Goal: Task Accomplishment & Management: Manage account settings

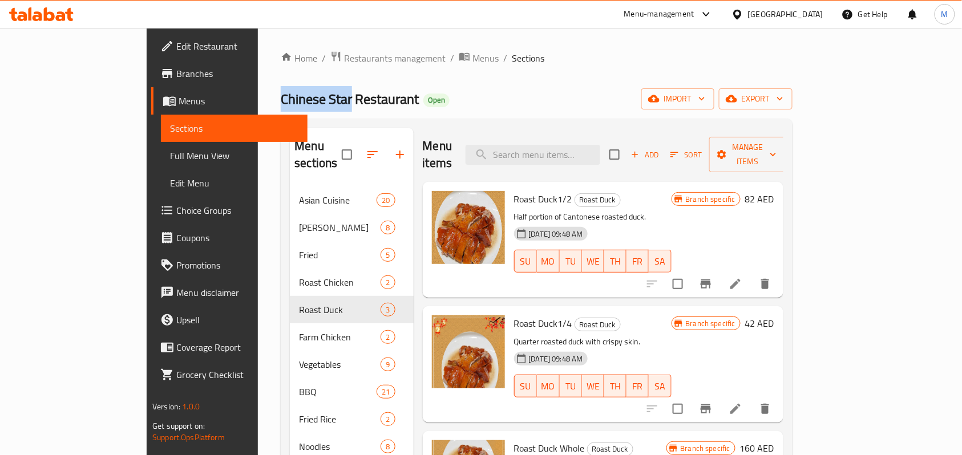
click at [281, 102] on span "Chinese Star Restaurant" at bounding box center [350, 99] width 138 height 26
click at [281, 95] on span "Chinese Star Restaurant" at bounding box center [350, 99] width 138 height 26
drag, startPoint x: 202, startPoint y: 95, endPoint x: 294, endPoint y: 96, distance: 92.5
click at [294, 96] on span "Chinese Star Restaurant" at bounding box center [350, 99] width 138 height 26
click at [603, 103] on div "Chinese Star Restaurant Open import export" at bounding box center [537, 98] width 512 height 21
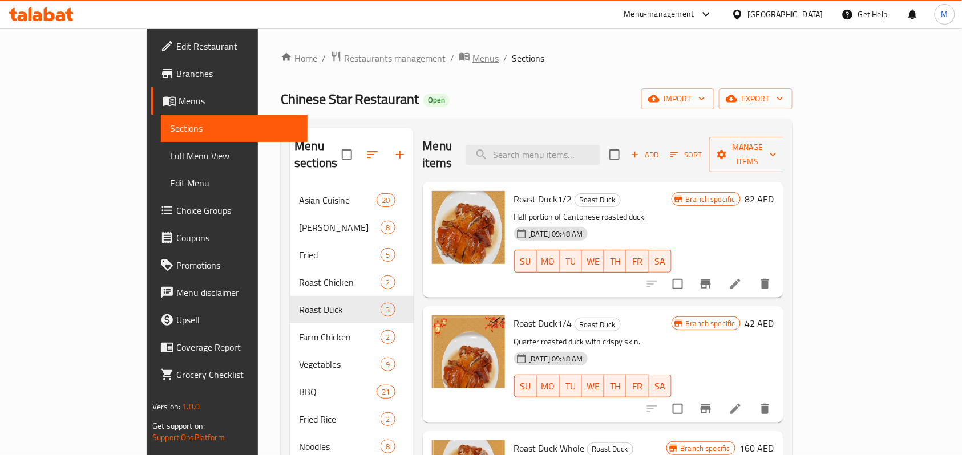
click at [472, 60] on span "Menus" at bounding box center [485, 58] width 26 height 14
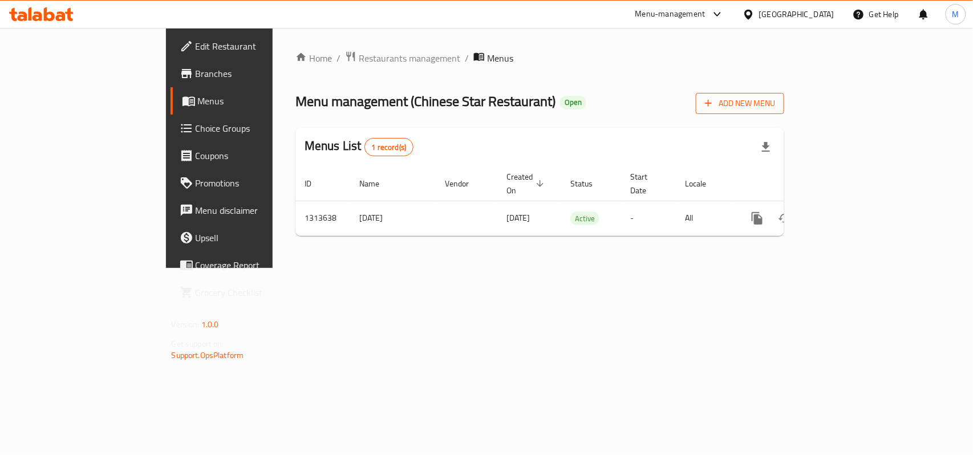
click at [775, 110] on span "Add New Menu" at bounding box center [740, 103] width 70 height 14
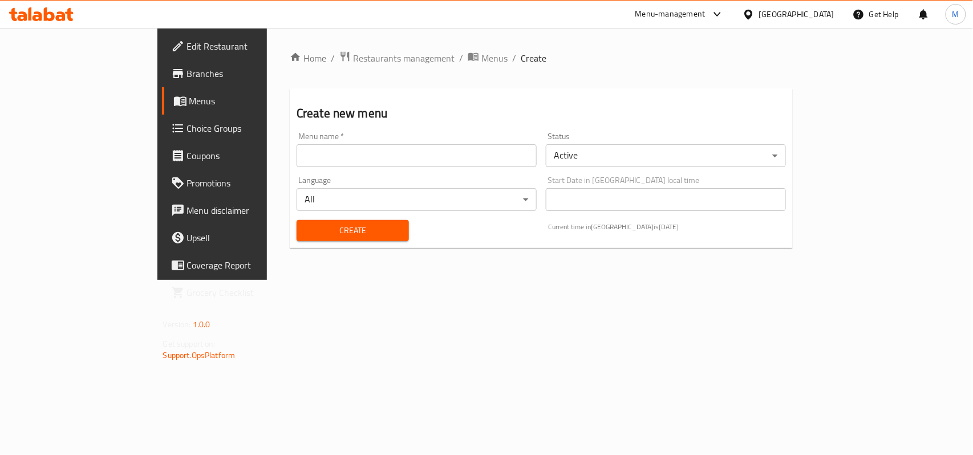
click at [341, 153] on input "text" at bounding box center [417, 155] width 240 height 23
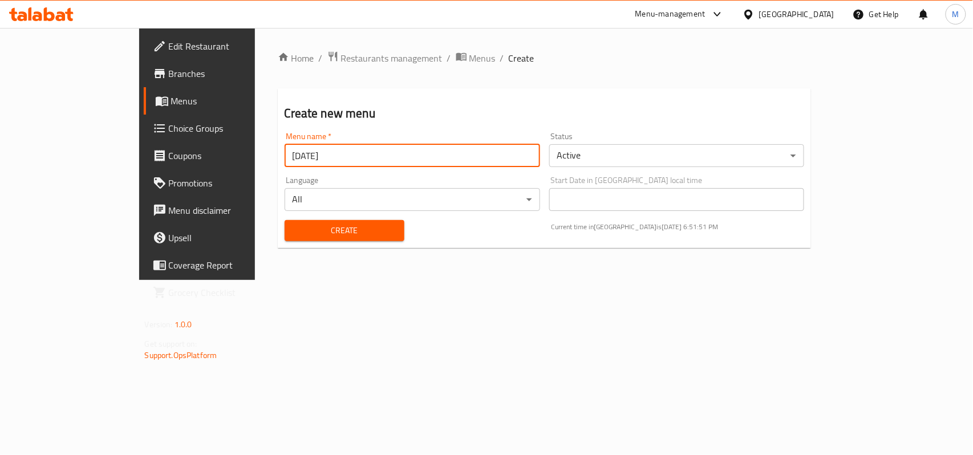
type input "[DATE]"
click at [642, 155] on body "​ Menu-management [GEOGRAPHIC_DATA] Get Help M Edit Restaurant Branches Menus C…" at bounding box center [486, 241] width 973 height 427
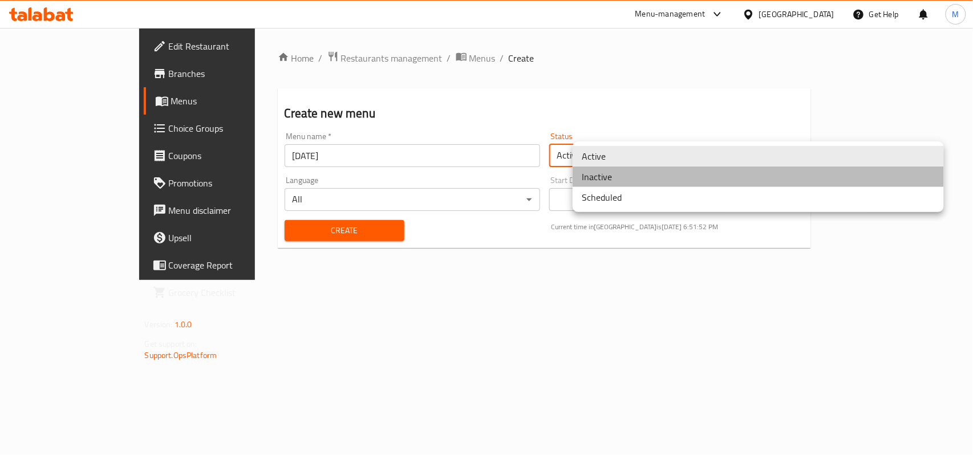
click at [603, 181] on li "Inactive" at bounding box center [758, 177] width 371 height 21
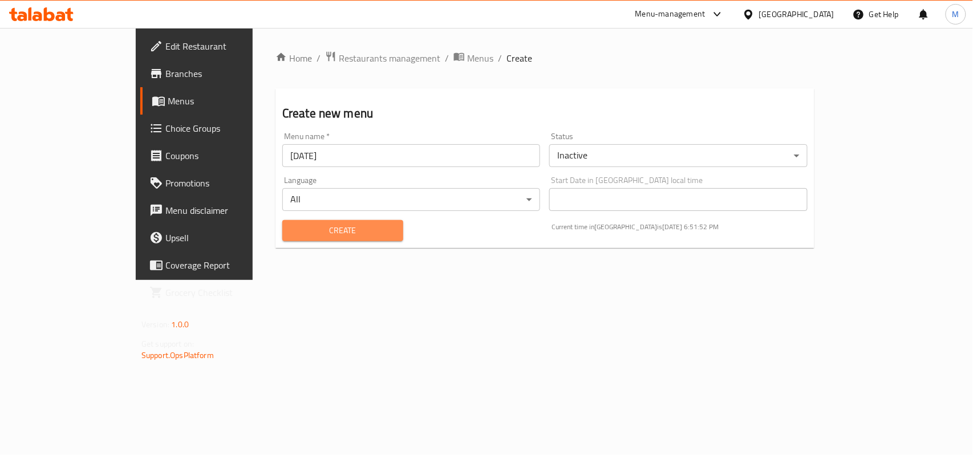
click at [292, 233] on span "Create" at bounding box center [343, 231] width 103 height 14
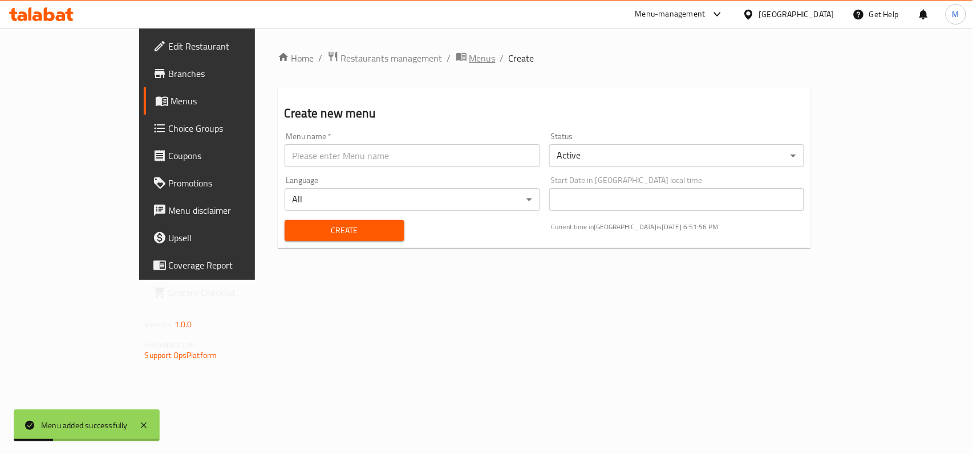
click at [470, 52] on span "Menus" at bounding box center [483, 58] width 26 height 14
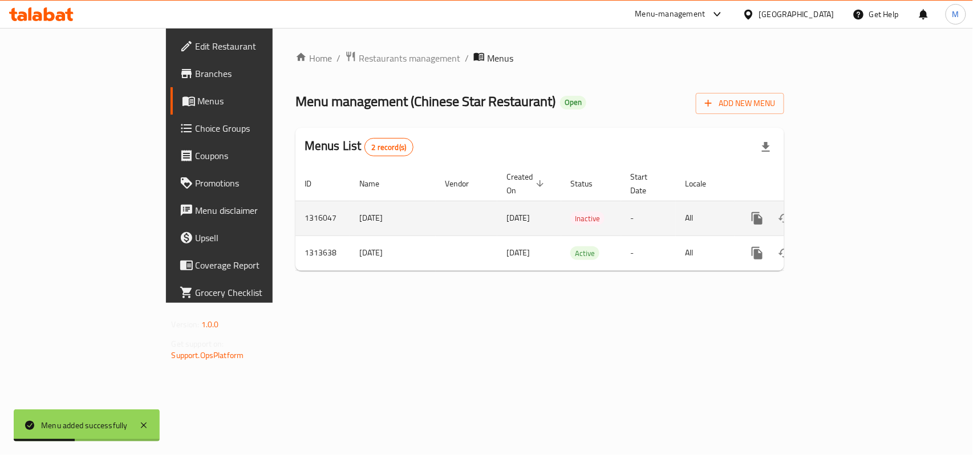
click at [628, 203] on td "-" at bounding box center [648, 218] width 55 height 35
click at [845, 213] on icon "enhanced table" at bounding box center [840, 218] width 10 height 10
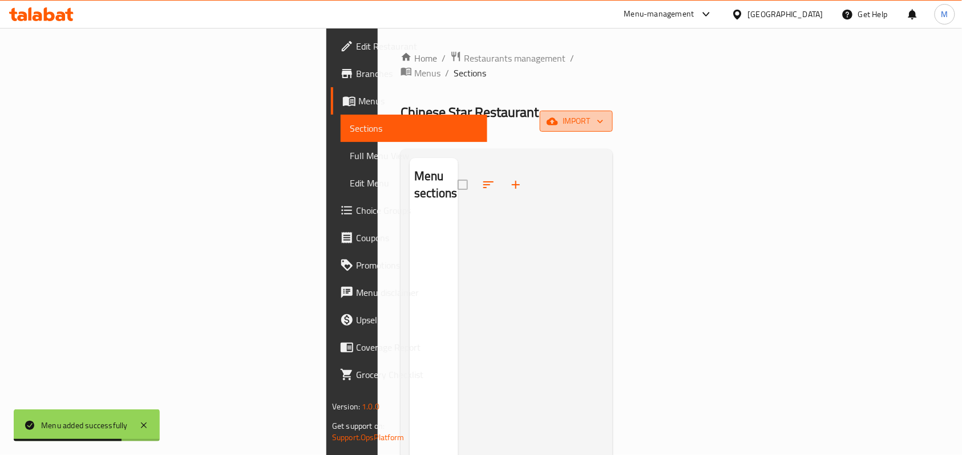
click at [604, 114] on span "import" at bounding box center [576, 121] width 55 height 14
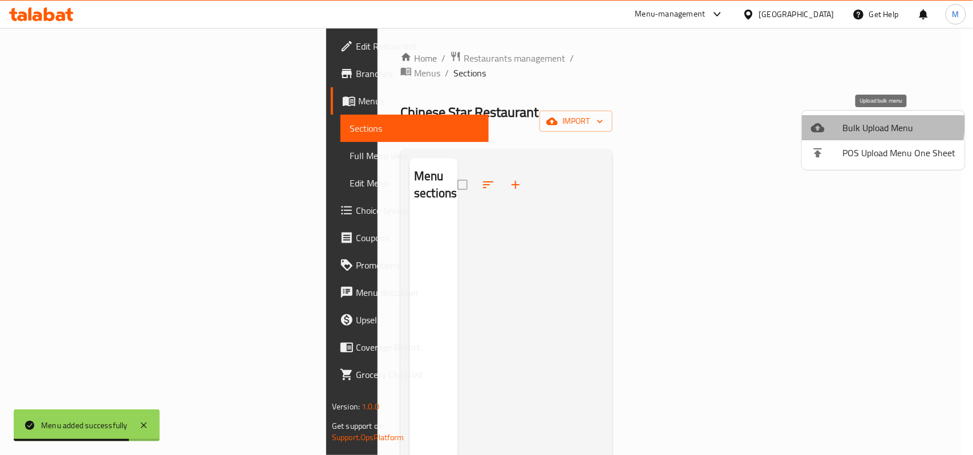
click at [854, 124] on span "Bulk Upload Menu" at bounding box center [899, 128] width 113 height 14
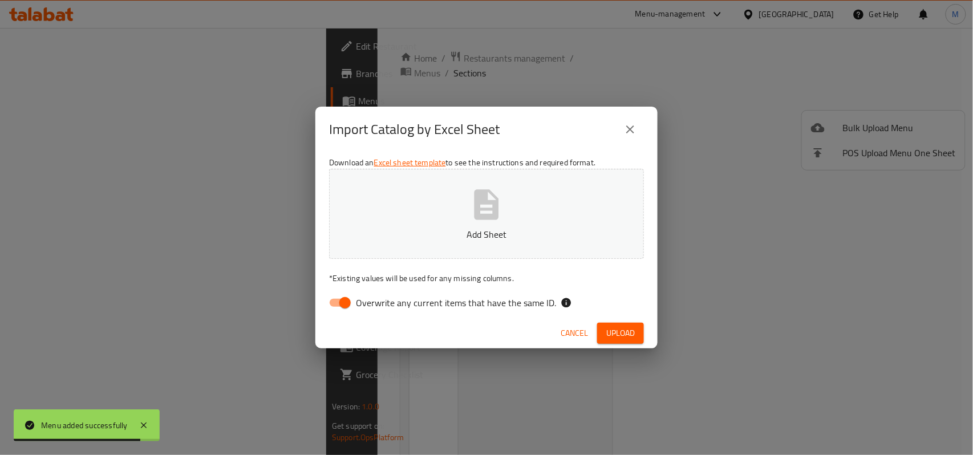
click at [341, 300] on input "Overwrite any current items that have the same ID." at bounding box center [345, 303] width 65 height 22
checkbox input "false"
click at [443, 231] on p "Add Sheet" at bounding box center [487, 235] width 280 height 14
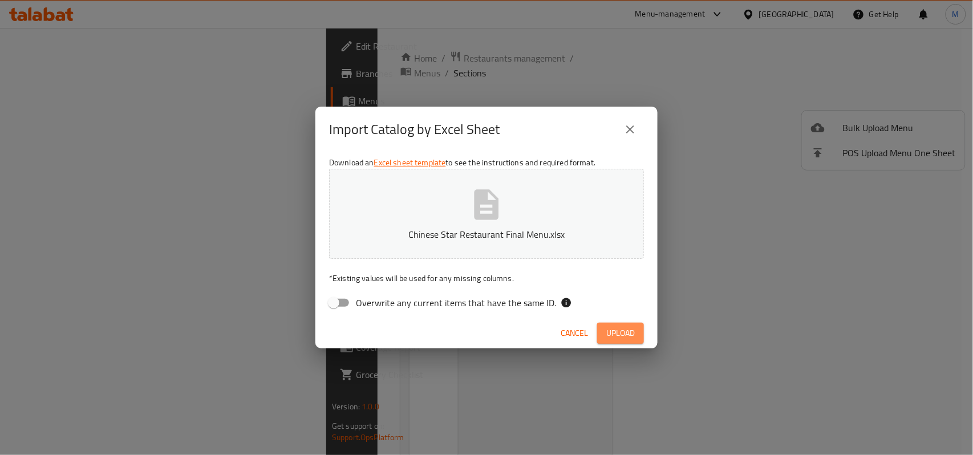
click at [624, 331] on span "Upload" at bounding box center [621, 333] width 29 height 14
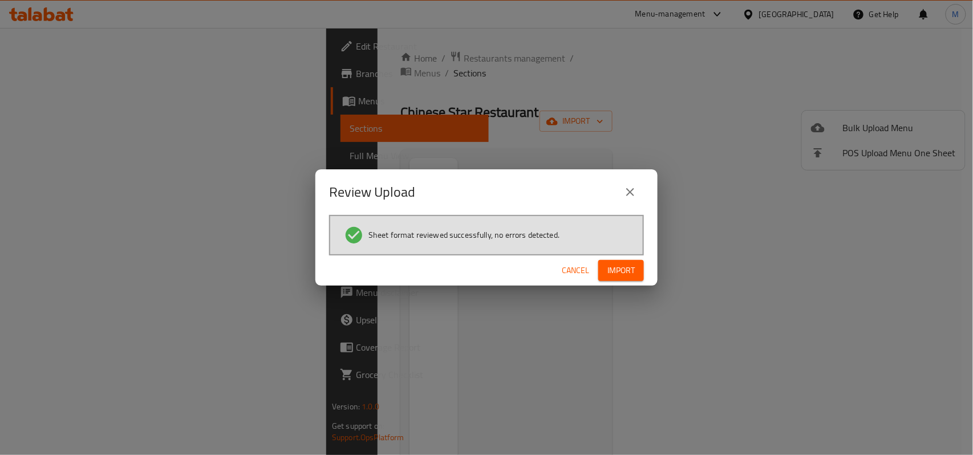
click at [621, 254] on div "Sheet format reviewed successfully, no errors detected." at bounding box center [486, 235] width 315 height 41
click at [619, 272] on span "Import" at bounding box center [621, 271] width 27 height 14
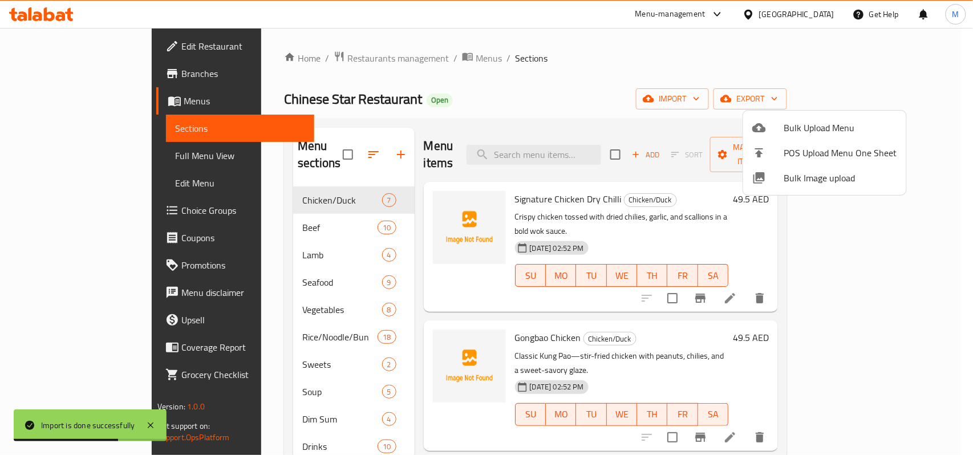
click at [611, 90] on div at bounding box center [486, 227] width 973 height 455
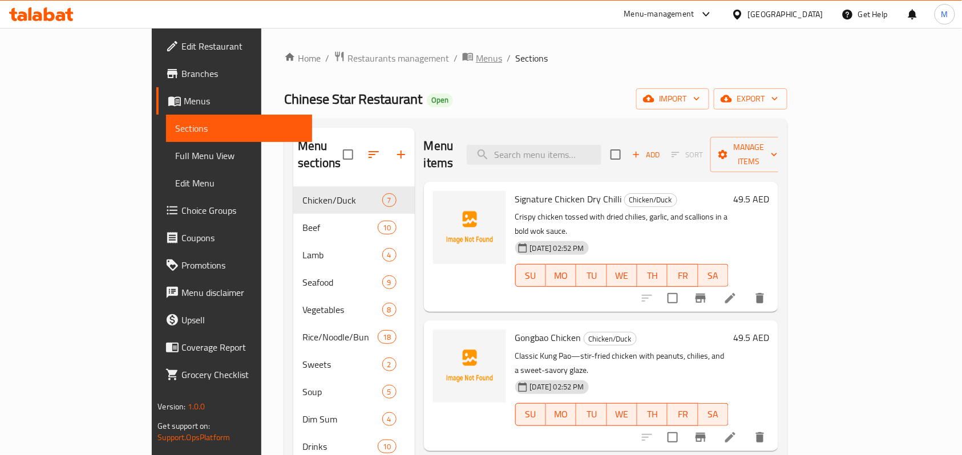
click at [476, 59] on span "Menus" at bounding box center [489, 58] width 26 height 14
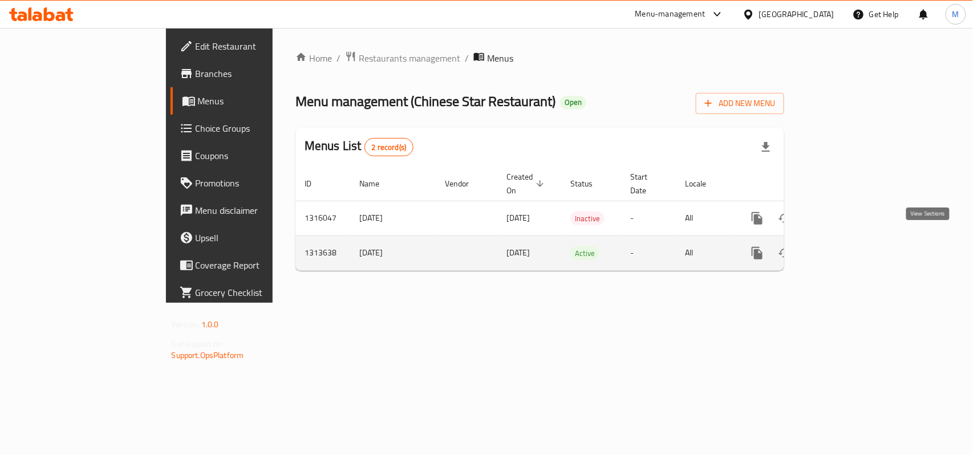
click at [854, 240] on link "enhanced table" at bounding box center [839, 253] width 27 height 27
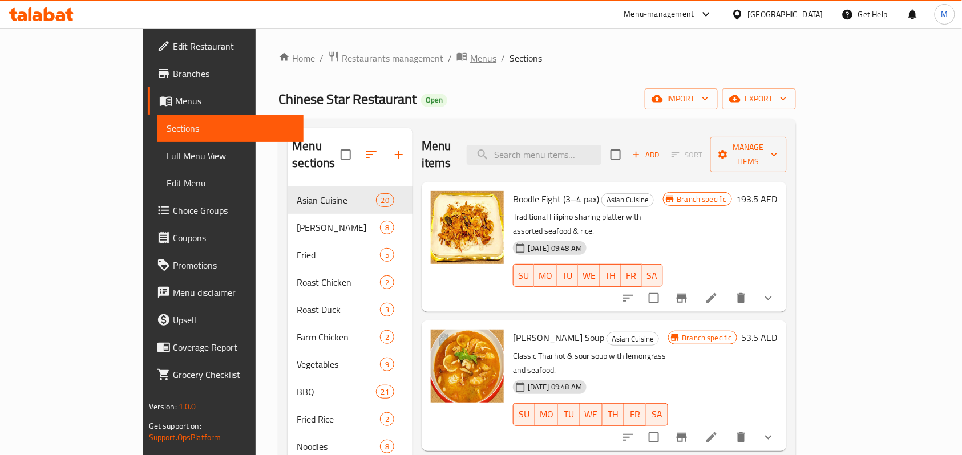
click at [470, 54] on span "Menus" at bounding box center [483, 58] width 26 height 14
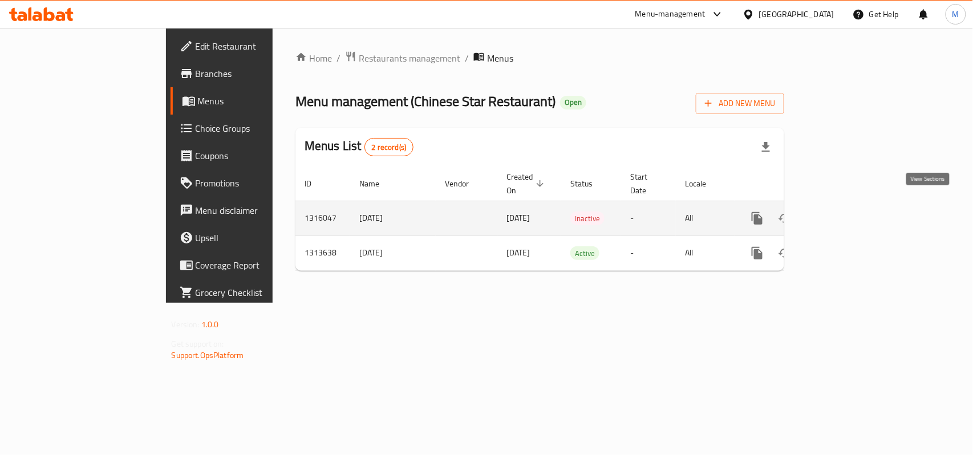
click at [845, 213] on icon "enhanced table" at bounding box center [840, 218] width 10 height 10
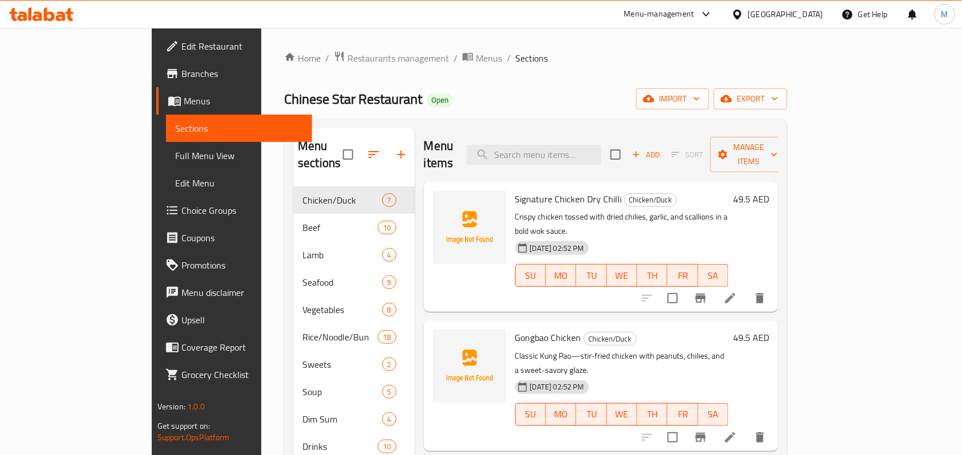
click at [175, 149] on span "Full Menu View" at bounding box center [239, 156] width 128 height 14
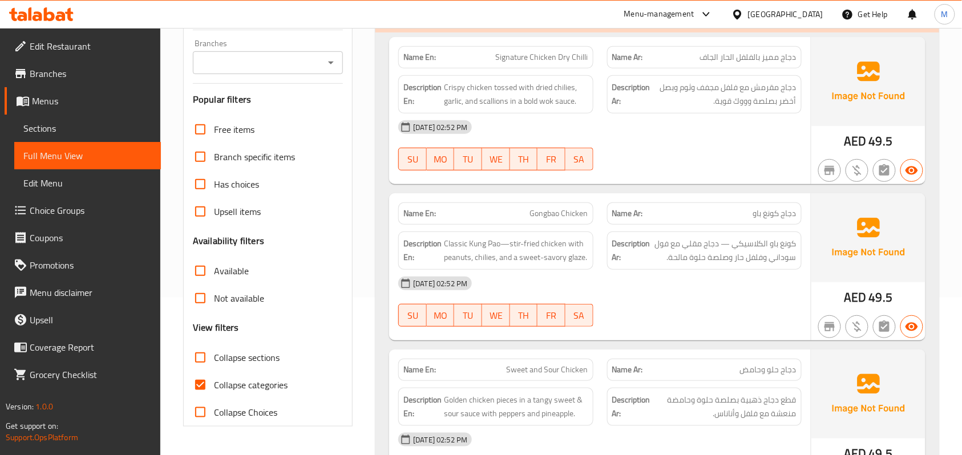
scroll to position [304, 0]
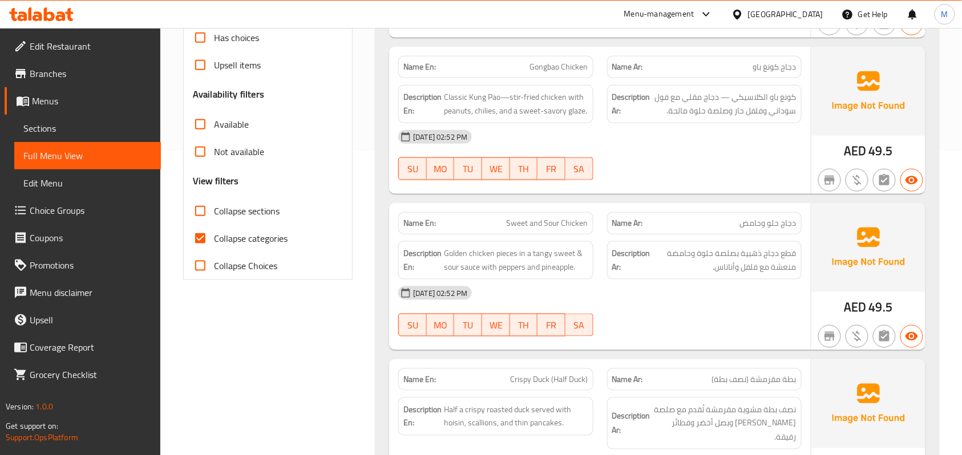
click at [243, 236] on span "Collapse categories" at bounding box center [251, 239] width 74 height 14
click at [214, 236] on input "Collapse categories" at bounding box center [200, 238] width 27 height 27
checkbox input "false"
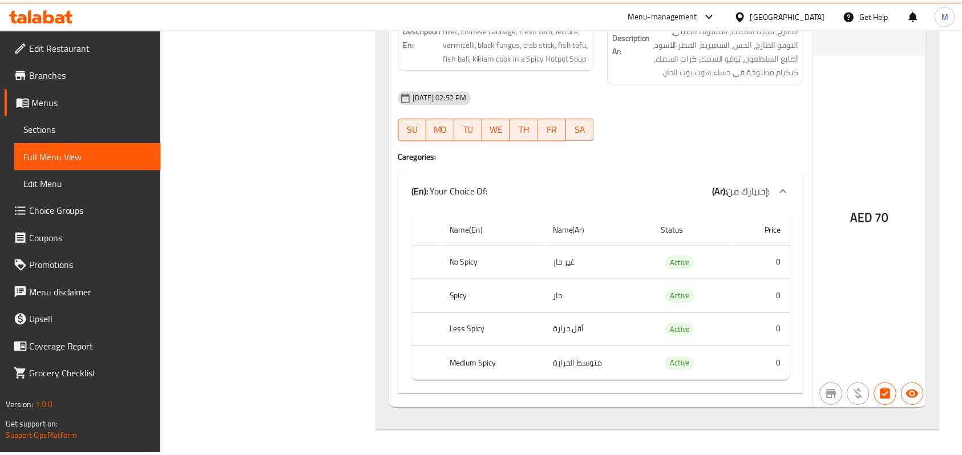
scroll to position [0, 0]
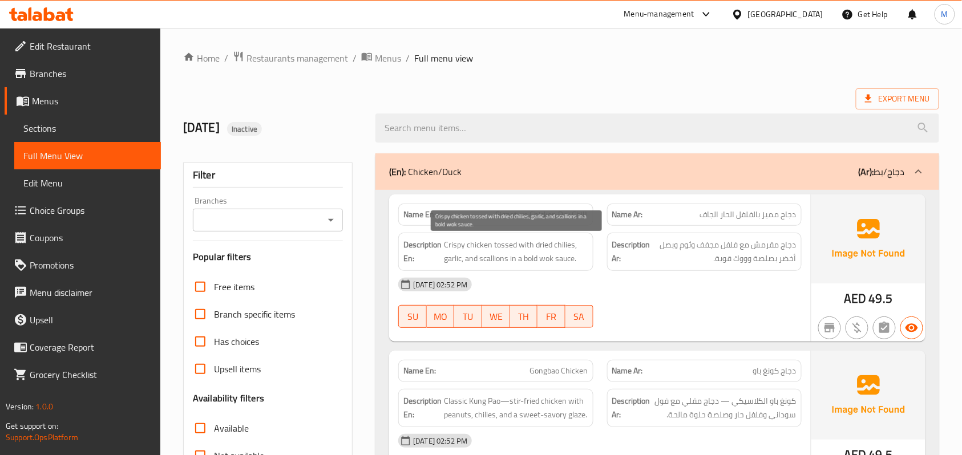
click at [514, 247] on span "Crispy chicken tossed with dried chilies, garlic, and scallions in a bold wok s…" at bounding box center [516, 252] width 144 height 28
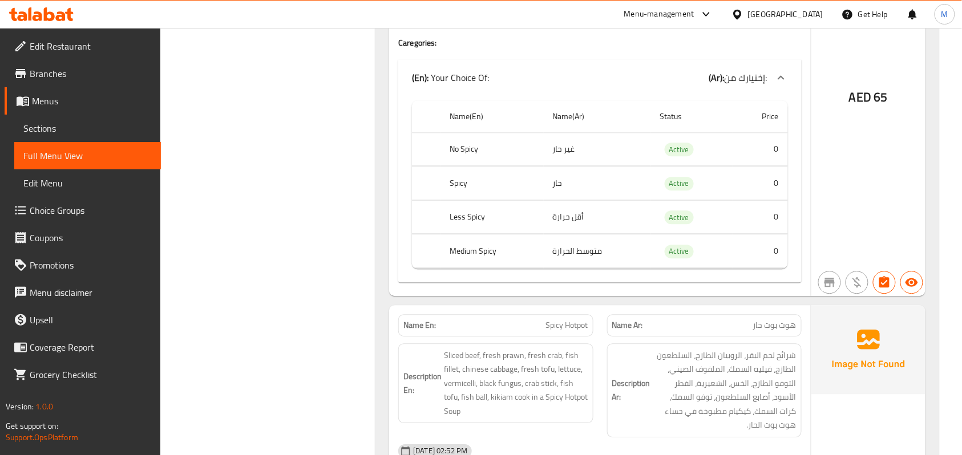
scroll to position [15710, 0]
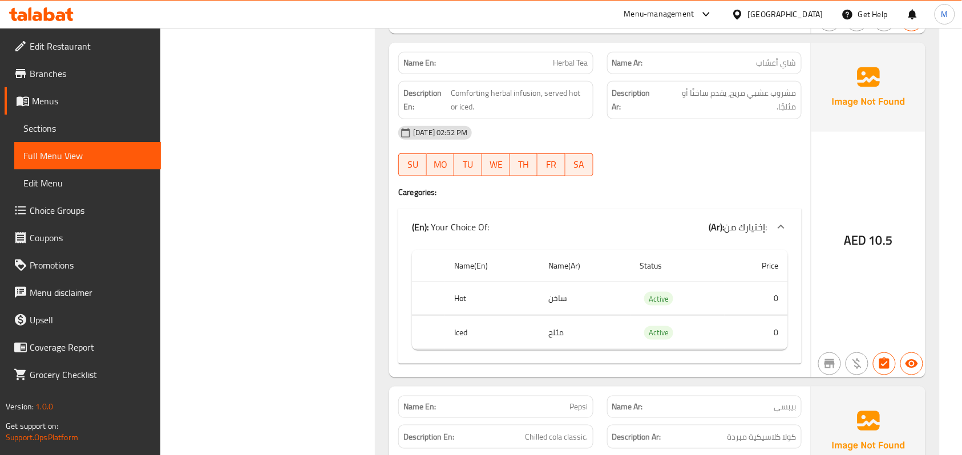
click at [87, 128] on span "Sections" at bounding box center [87, 129] width 128 height 14
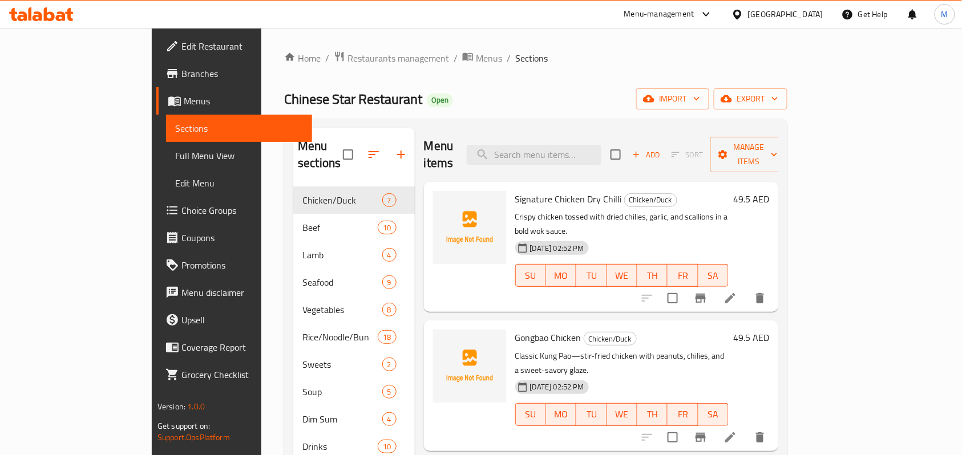
click at [184, 105] on span "Menus" at bounding box center [244, 101] width 120 height 14
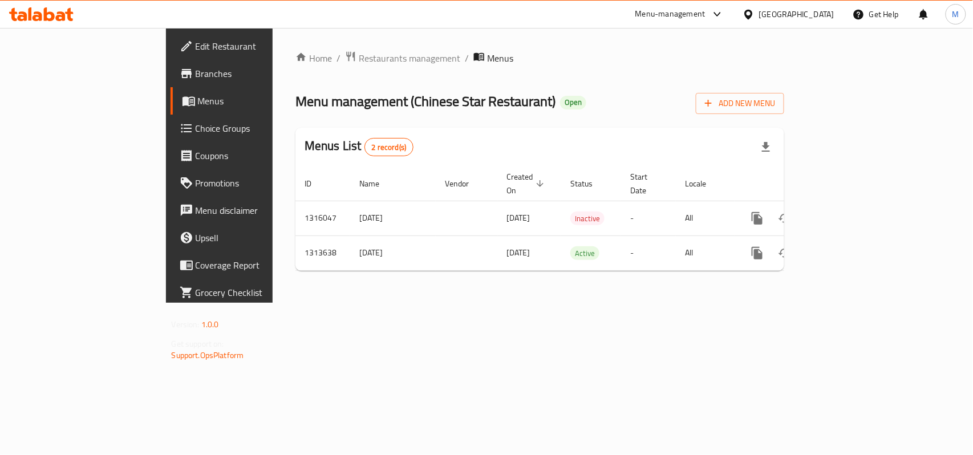
click at [597, 117] on div "Home / Restaurants management / Menus Menu management ( Chinese Star Restaurant…" at bounding box center [540, 165] width 489 height 229
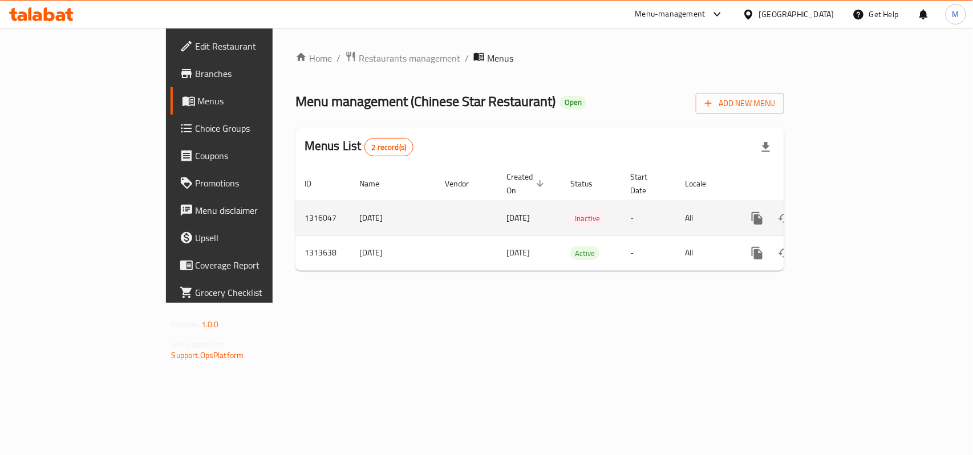
click at [296, 207] on td "1316047" at bounding box center [323, 218] width 55 height 35
copy td "1316047"
click at [296, 205] on td "1316047" at bounding box center [323, 218] width 55 height 35
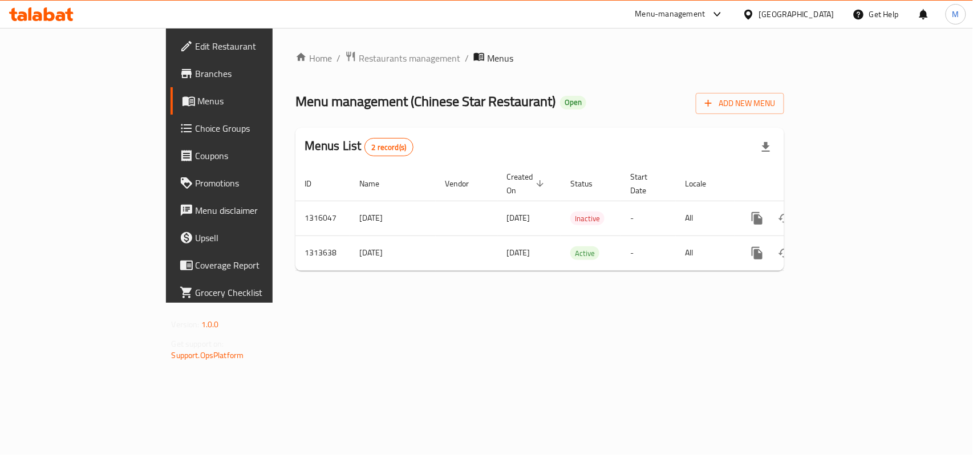
click at [778, 18] on div "[GEOGRAPHIC_DATA]" at bounding box center [796, 14] width 75 height 13
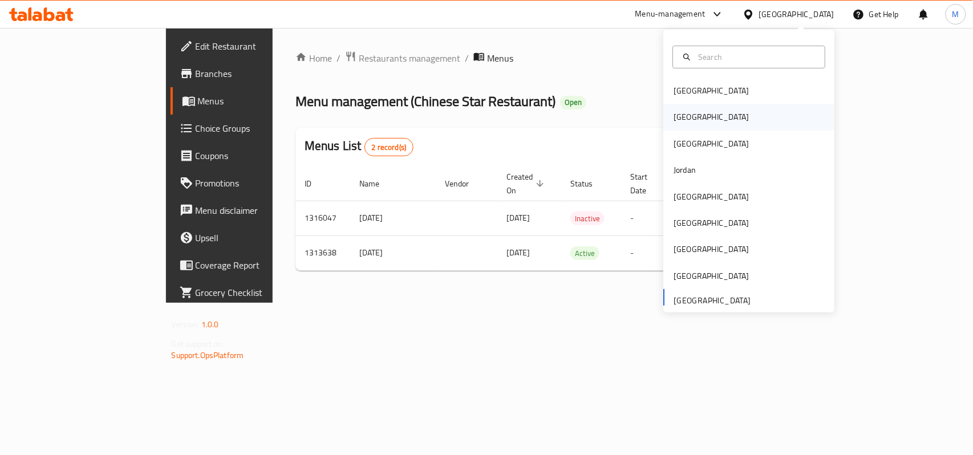
click at [676, 122] on div "Egypt" at bounding box center [711, 117] width 75 height 13
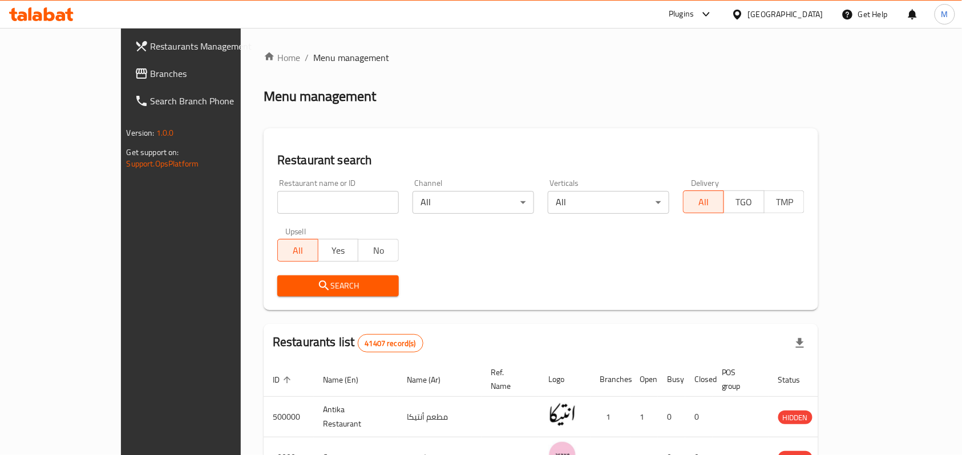
click at [277, 199] on input "search" at bounding box center [338, 202] width 122 height 23
paste input "775495"
type input "775495"
click button "Search" at bounding box center [338, 286] width 122 height 21
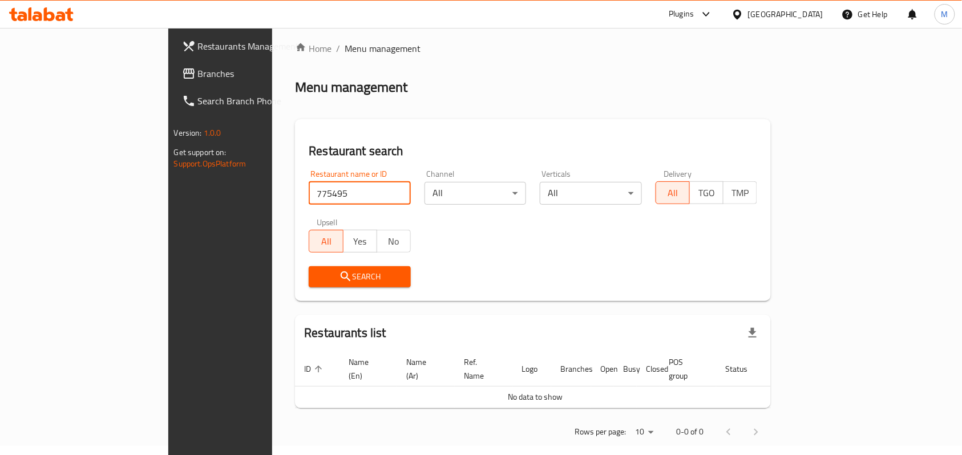
scroll to position [11, 0]
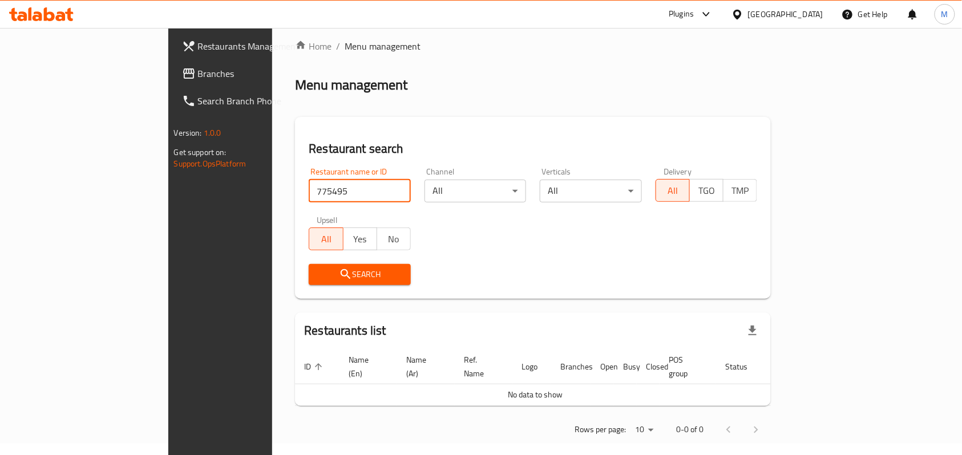
click at [198, 69] on span "Branches" at bounding box center [259, 74] width 122 height 14
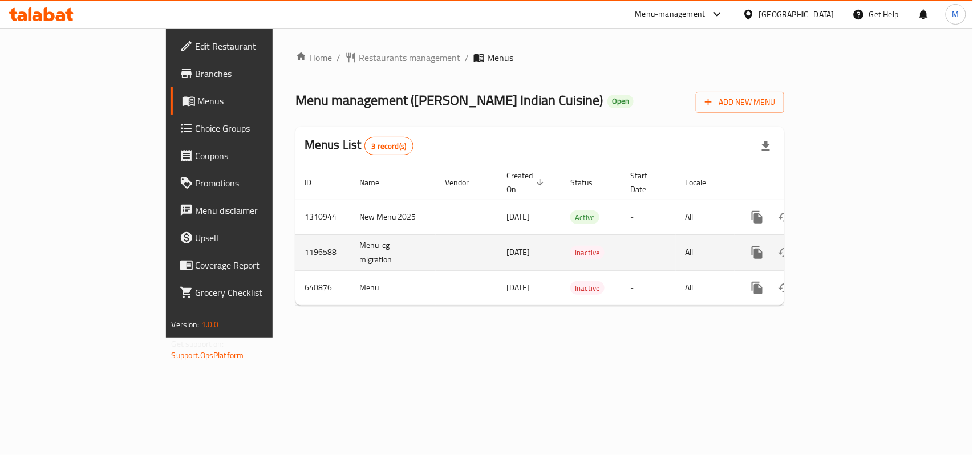
click at [507, 245] on span "[DATE]" at bounding box center [518, 252] width 23 height 15
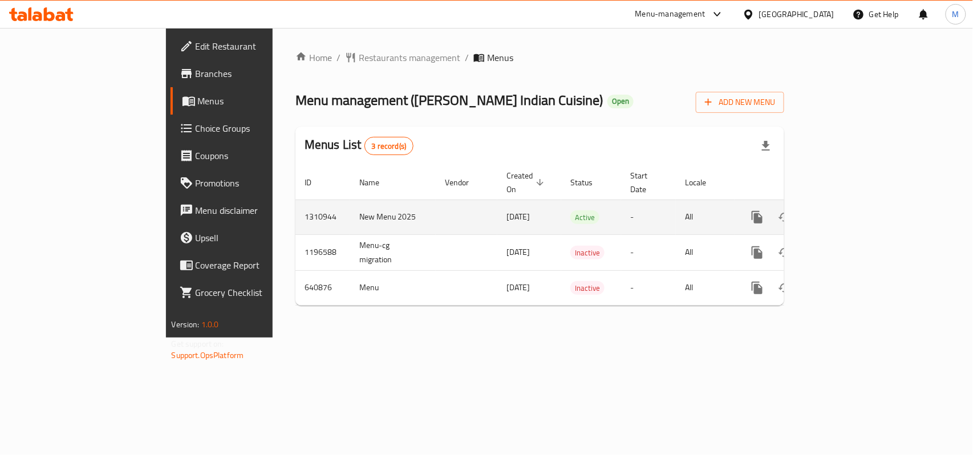
click at [507, 209] on span "[DATE]" at bounding box center [518, 216] width 23 height 15
drag, startPoint x: 398, startPoint y: 201, endPoint x: 478, endPoint y: 207, distance: 80.6
click at [507, 209] on span "[DATE]" at bounding box center [518, 216] width 23 height 15
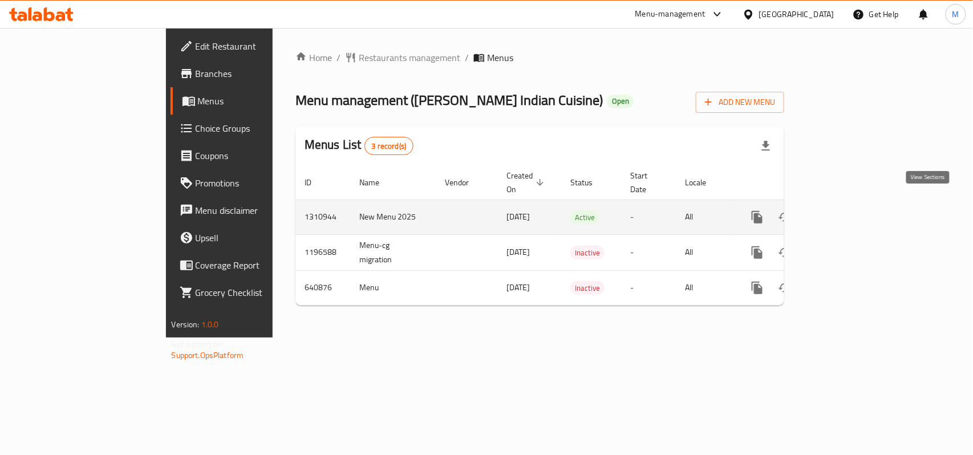
click at [847, 211] on icon "enhanced table" at bounding box center [840, 218] width 14 height 14
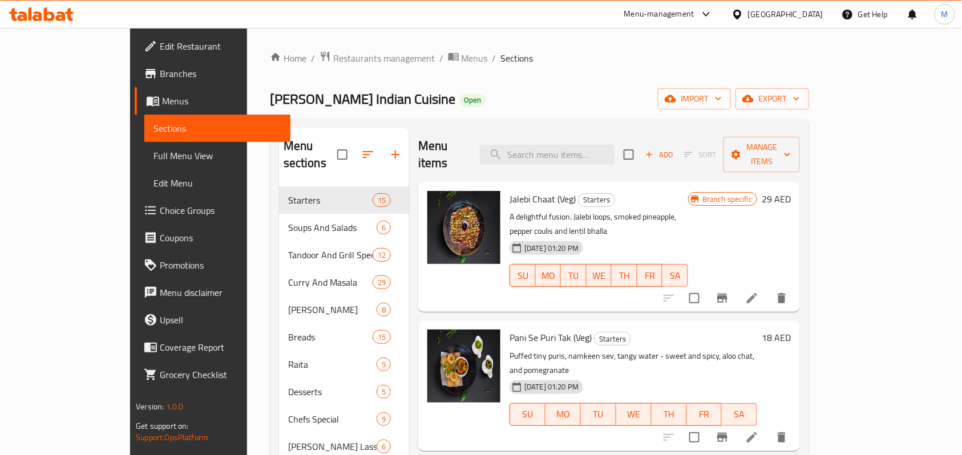
click at [539, 83] on div "Home / Restaurants management / Menus / Sections Jehangirs Indian Cuisine Open …" at bounding box center [539, 372] width 539 height 642
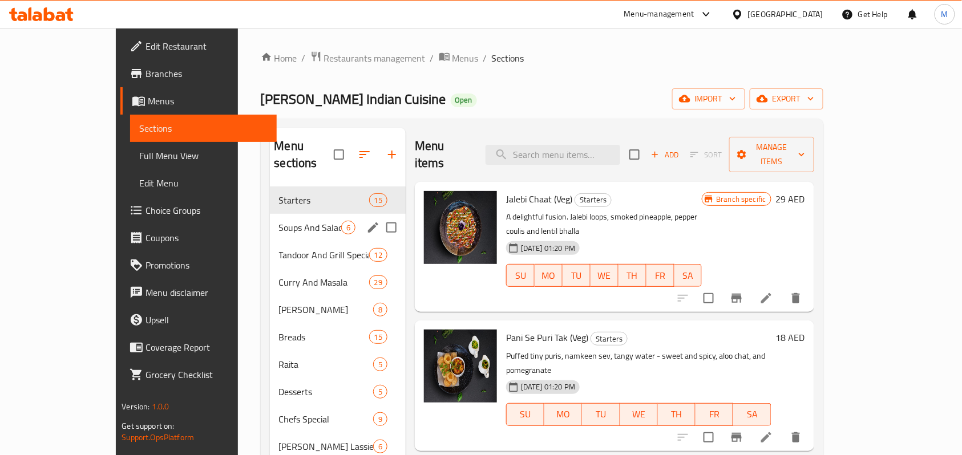
click at [270, 214] on div "Soups And Salads 6" at bounding box center [338, 227] width 136 height 27
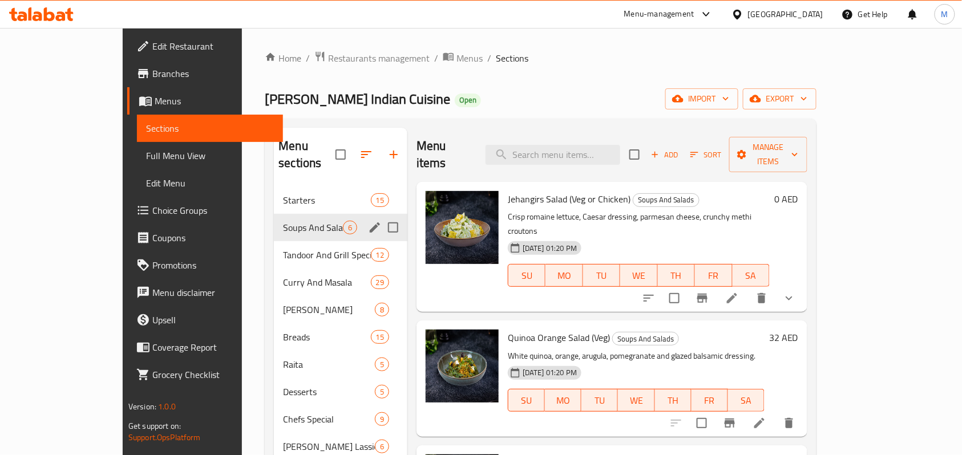
click at [283, 221] on span "Soups And Salads" at bounding box center [313, 228] width 60 height 14
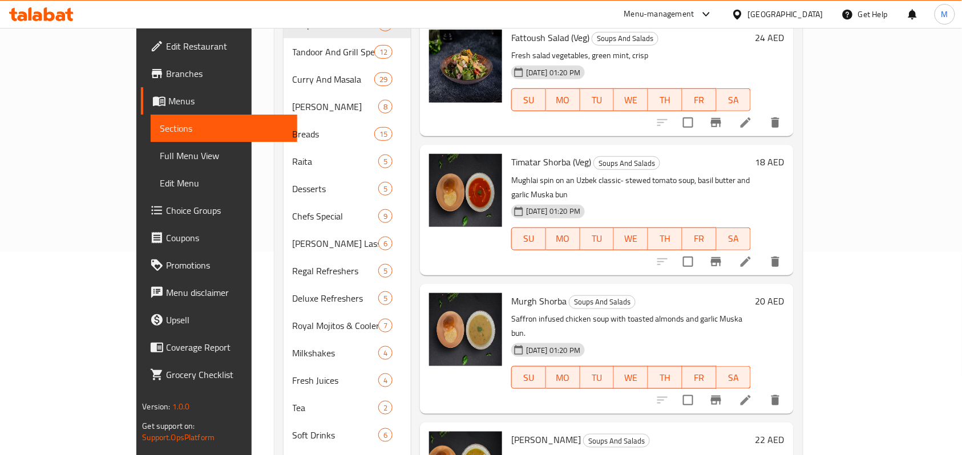
scroll to position [244, 0]
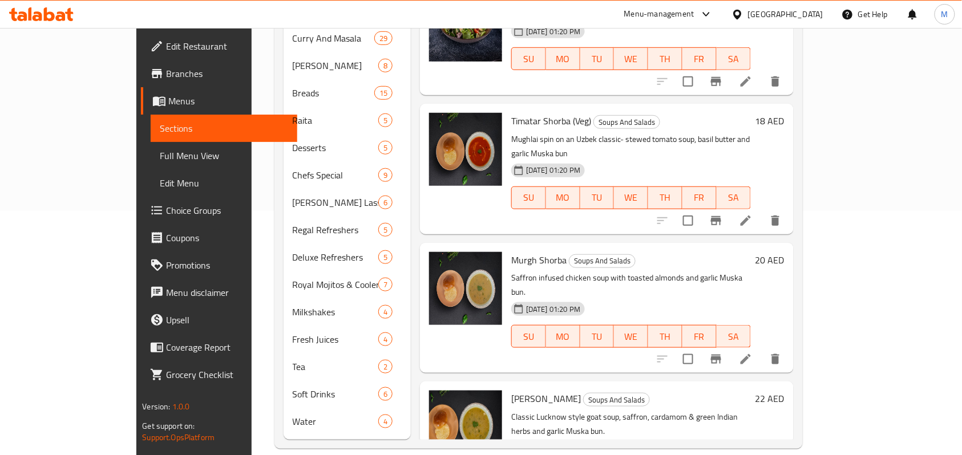
click at [160, 156] on span "Full Menu View" at bounding box center [224, 156] width 128 height 14
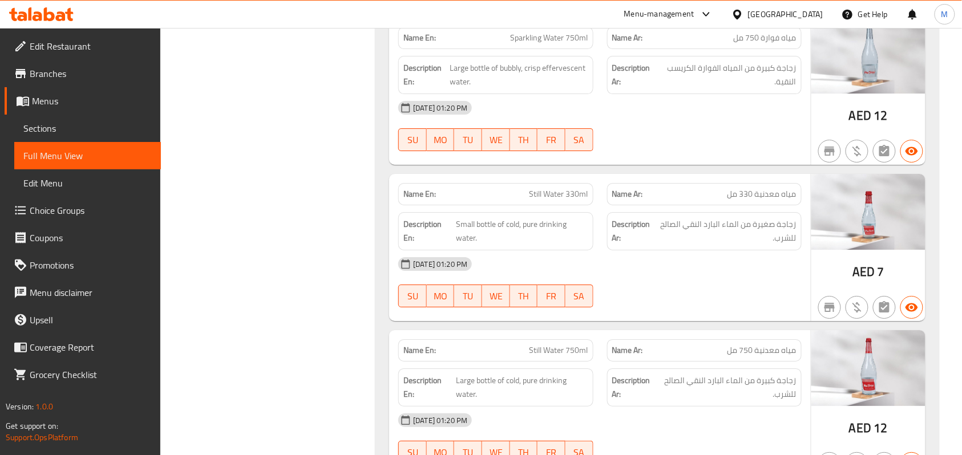
scroll to position [24418, 0]
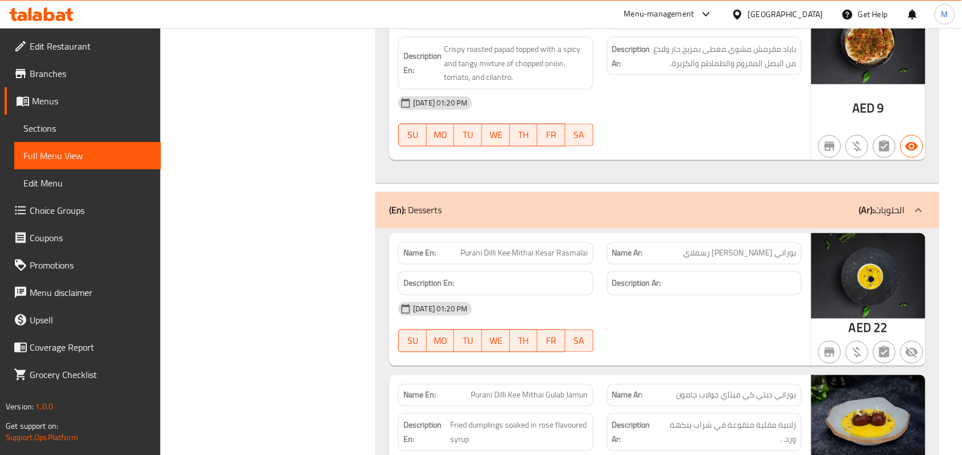
click at [64, 129] on span "Sections" at bounding box center [87, 129] width 128 height 14
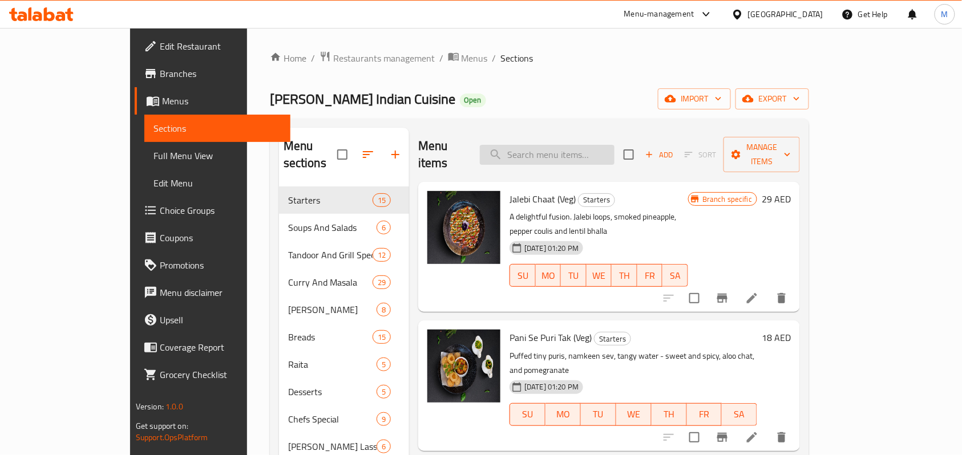
click at [574, 145] on input "search" at bounding box center [547, 155] width 135 height 20
paste input "[PERSON_NAME]"
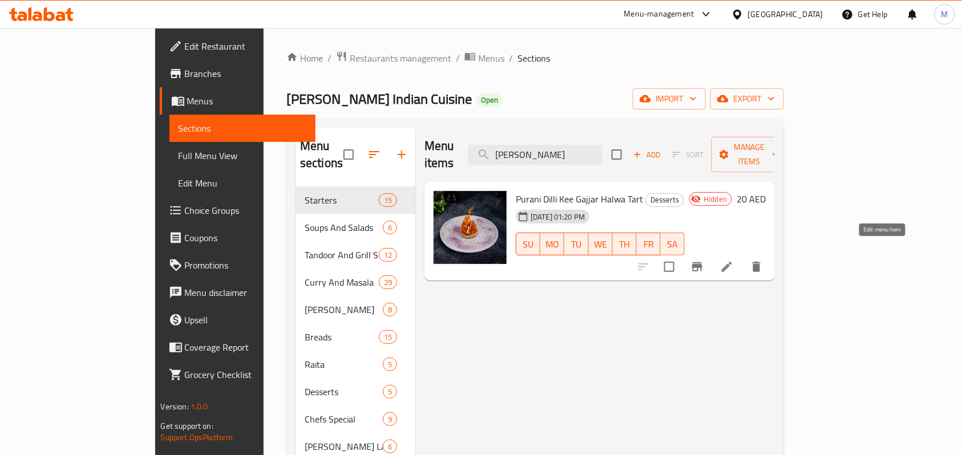
type input "[PERSON_NAME]"
click at [734, 260] on icon at bounding box center [727, 267] width 14 height 14
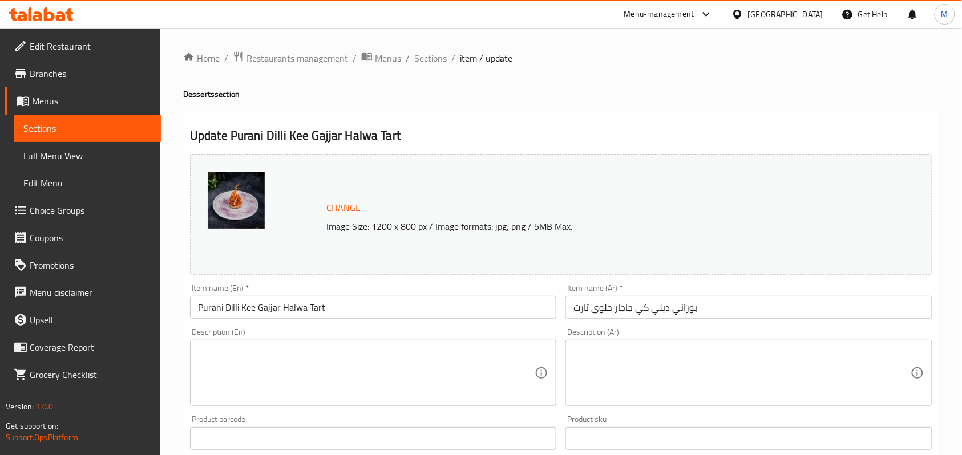
click at [265, 366] on textarea at bounding box center [366, 373] width 337 height 54
paste textarea "A carrot pudding (halwa) baked in a pastry tart, a fusion dessert from [GEOGRAP…"
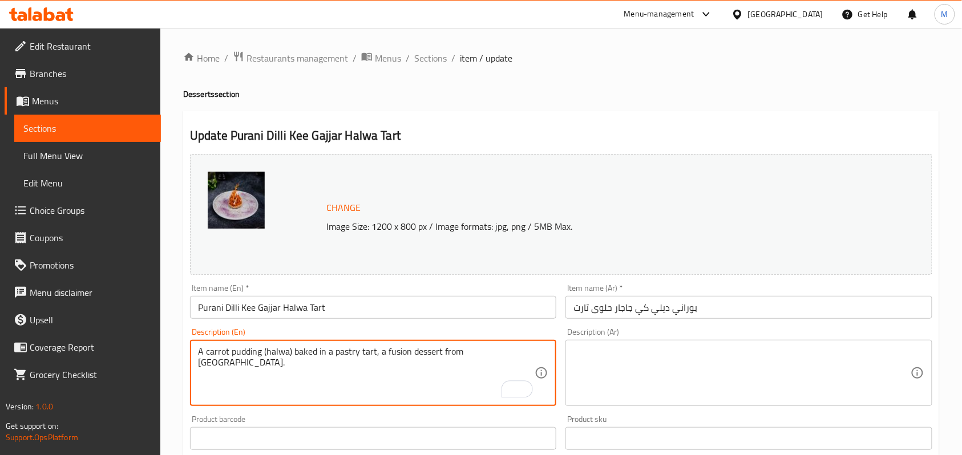
type textarea "A carrot pudding (halwa) baked in a pastry tart, a fusion dessert from [GEOGRAP…"
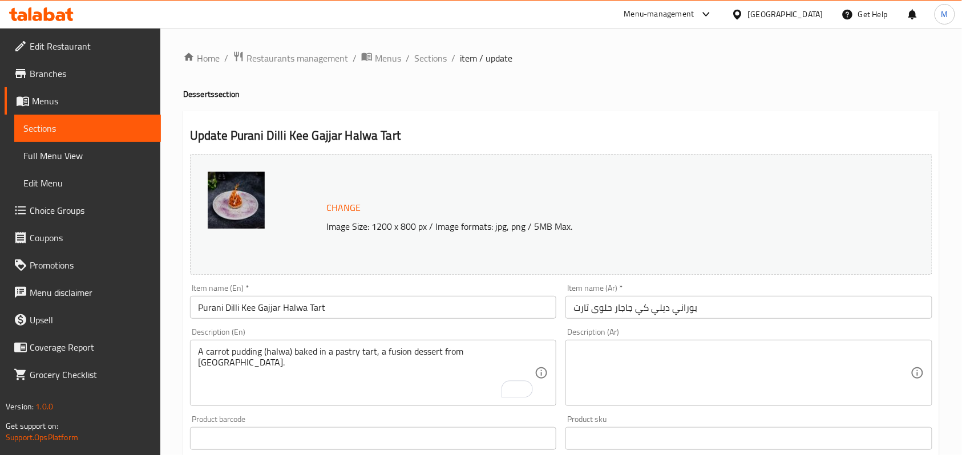
click at [795, 94] on h4 "Desserts section" at bounding box center [561, 93] width 756 height 11
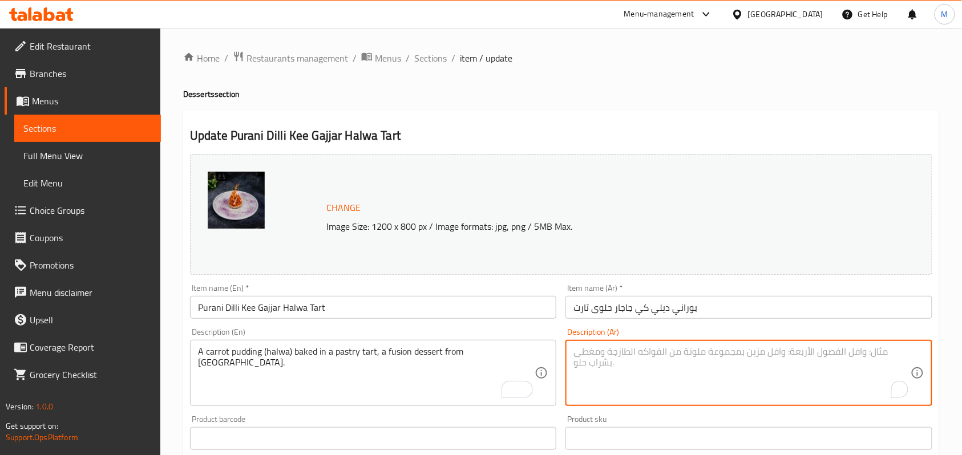
click at [644, 363] on textarea "To enrich screen reader interactions, please activate Accessibility in Grammarl…" at bounding box center [741, 373] width 337 height 54
paste textarea "بودنغ الجزر (حلوى) مخبوز في فطيرة المعجنات، وهو نوع من الحلوى المختلطة من دلهي …"
click at [881, 352] on textarea "بودنغ الجزر (حلوى) مخبوز في فطيرة المعجنات، وهو نوع من الحلوى المختلطة من دلهي …" at bounding box center [741, 373] width 337 height 54
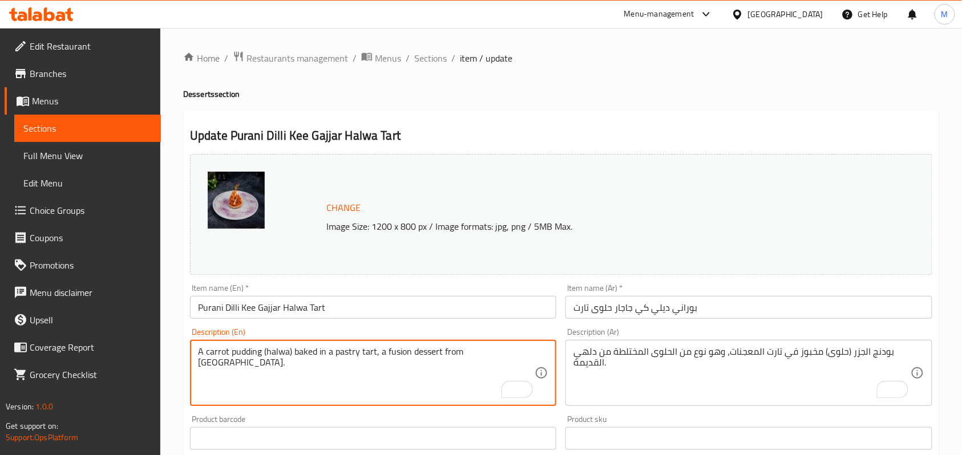
click at [393, 354] on textarea "A carrot pudding (halwa) baked in a pastry tart, a fusion dessert from [GEOGRAP…" at bounding box center [366, 373] width 337 height 54
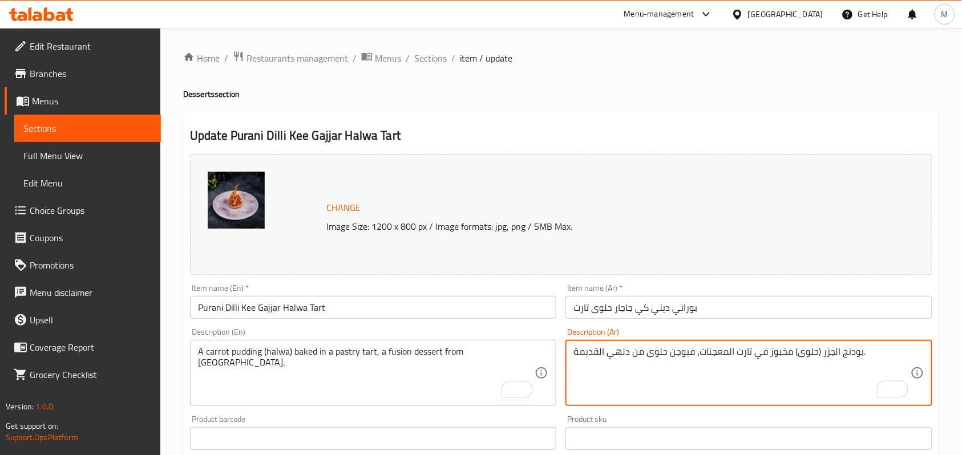
type textarea "بودنج الجزر (حلوى) مخبوز في تارت المعجنات، فيوجن حلوى من دلهي القديمة."
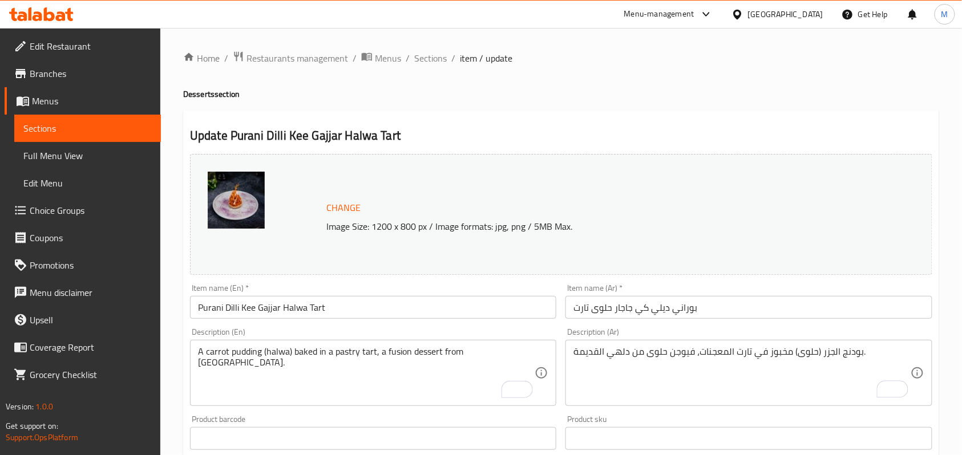
click at [755, 100] on div "Home / Restaurants management / Menus / Sections / item / update Desserts secti…" at bounding box center [561, 425] width 756 height 749
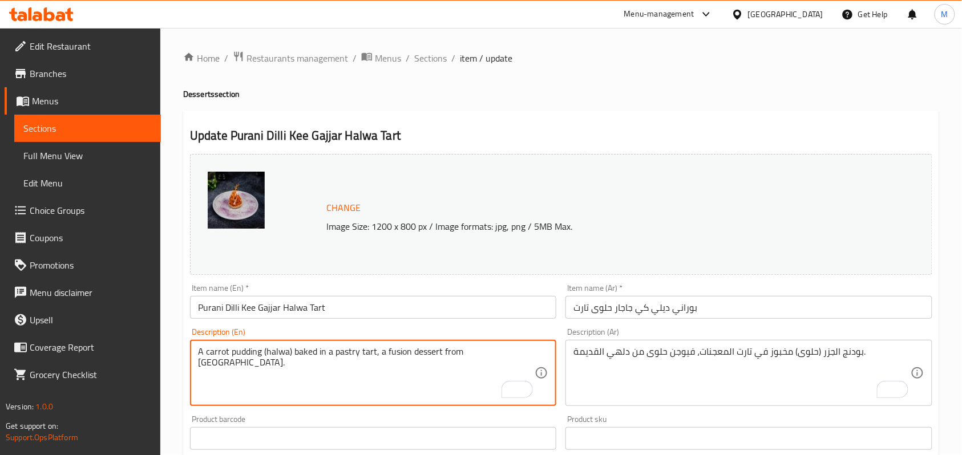
drag, startPoint x: 350, startPoint y: 354, endPoint x: 344, endPoint y: 350, distance: 7.9
click at [344, 350] on textarea "A carrot pudding (halwa) baked in a pastry tart, a fusion dessert from [GEOGRAP…" at bounding box center [366, 373] width 337 height 54
click at [661, 98] on h4 "Desserts section" at bounding box center [561, 93] width 756 height 11
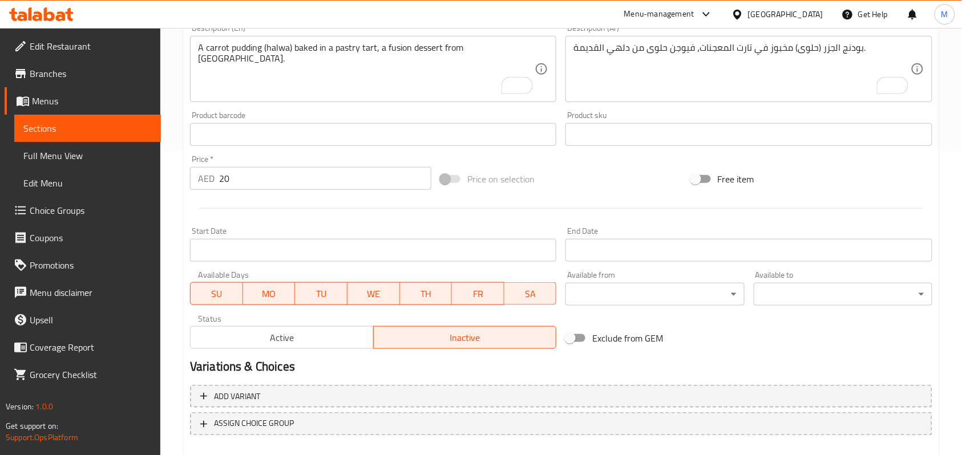
scroll to position [366, 0]
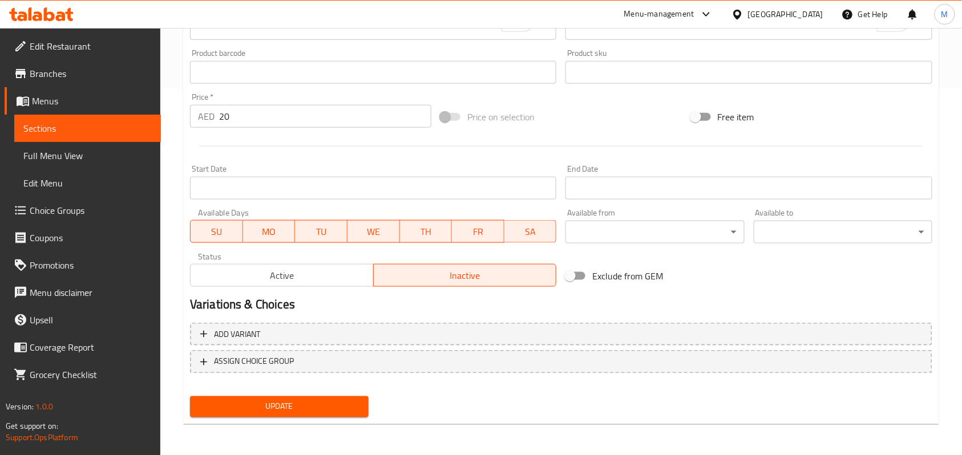
click at [268, 267] on button "Active" at bounding box center [282, 275] width 184 height 23
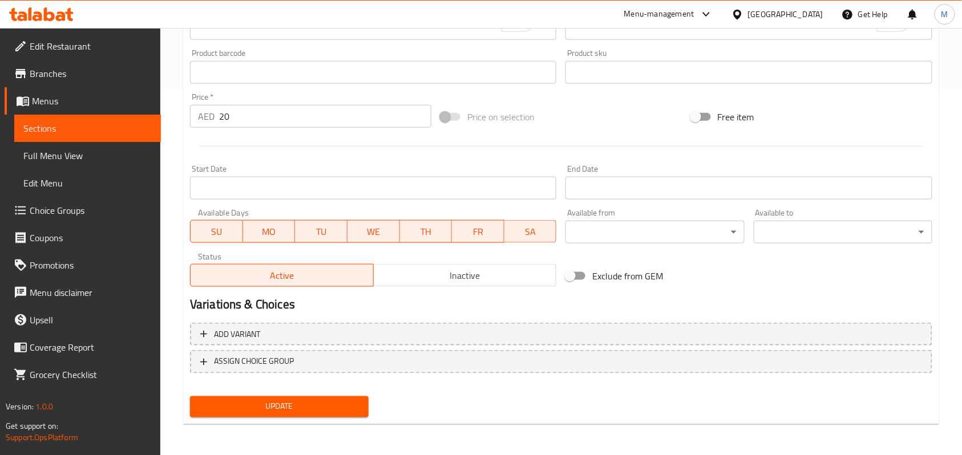
click at [282, 409] on span "Update" at bounding box center [279, 407] width 160 height 14
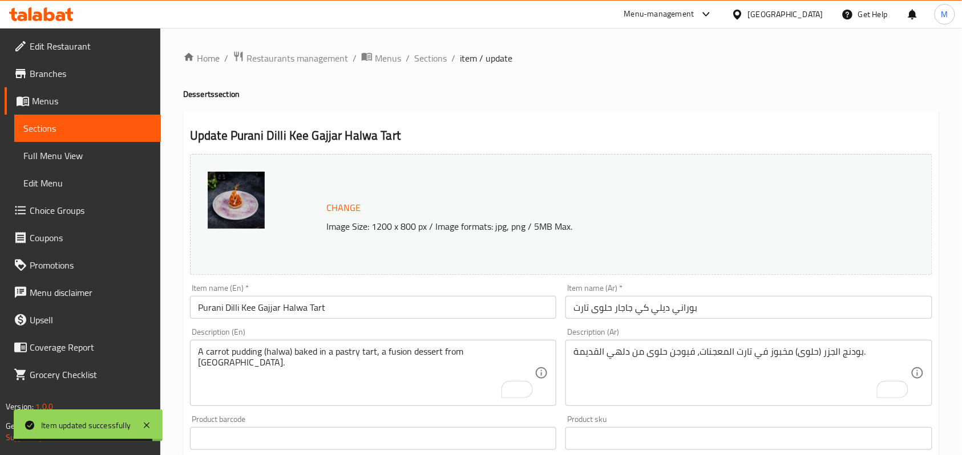
click at [633, 92] on h4 "Desserts section" at bounding box center [561, 93] width 756 height 11
click at [668, 90] on h4 "Desserts section" at bounding box center [561, 93] width 756 height 11
click at [941, 85] on div "Home / Restaurants management / Menus / Sections / item / update Desserts secti…" at bounding box center [561, 425] width 802 height 795
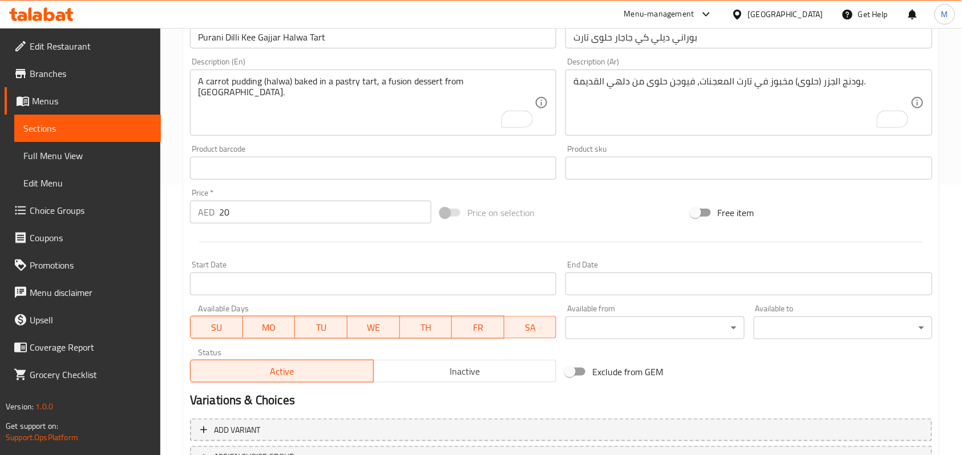
scroll to position [366, 0]
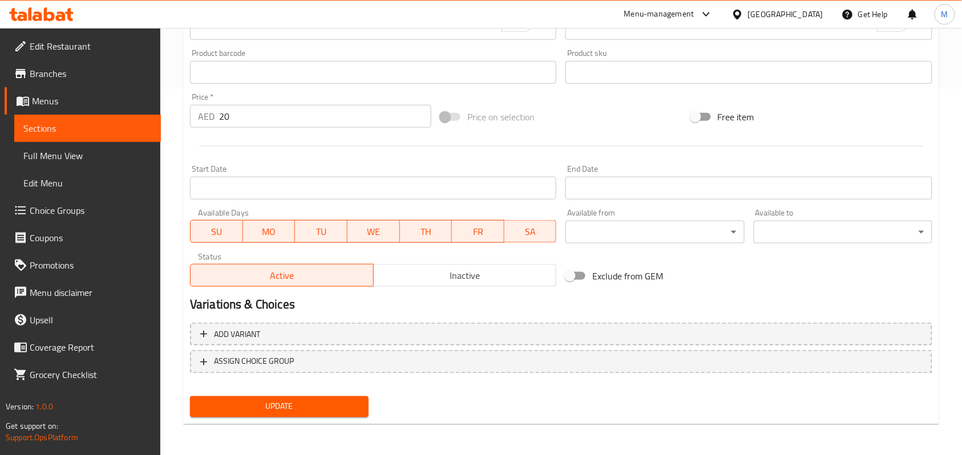
click at [334, 411] on span "Update" at bounding box center [279, 407] width 160 height 14
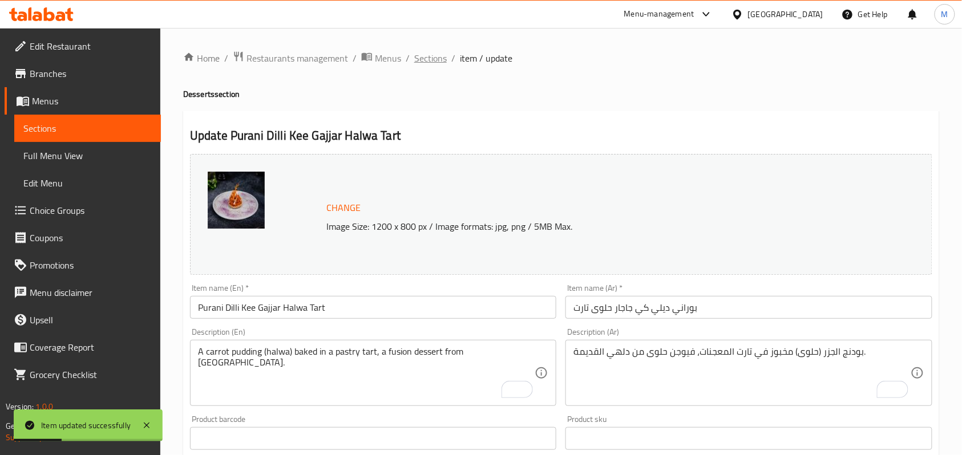
click at [423, 58] on span "Sections" at bounding box center [430, 58] width 33 height 14
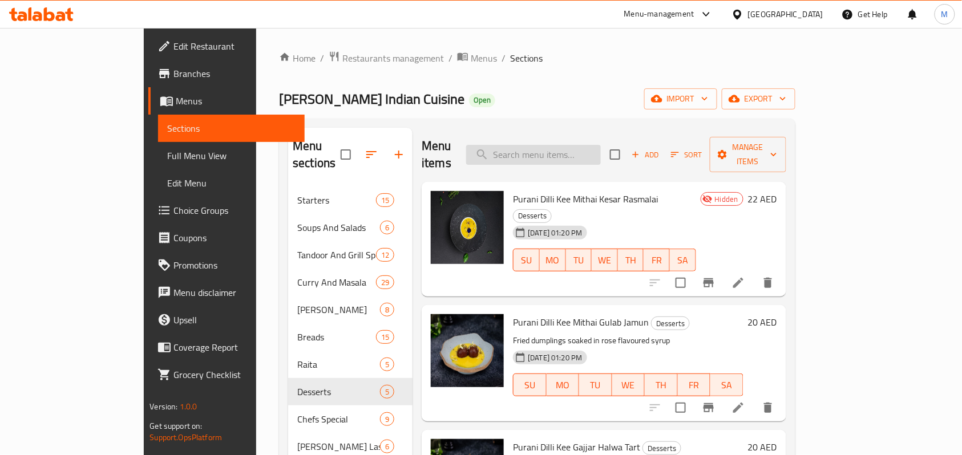
click at [601, 145] on input "search" at bounding box center [533, 155] width 135 height 20
paste input "Kesar Rasmalai"
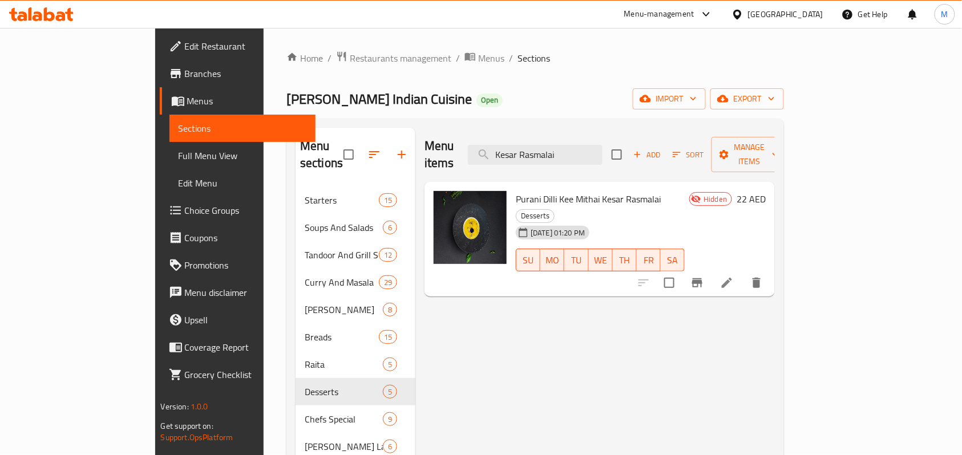
type input "Kesar Rasmalai"
click at [743, 273] on li at bounding box center [727, 283] width 32 height 21
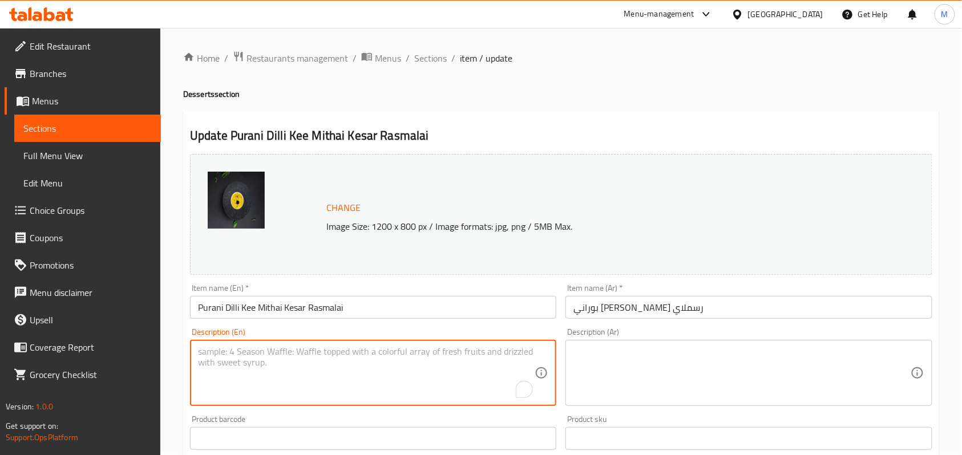
click at [302, 363] on textarea "To enrich screen reader interactions, please activate Accessibility in Grammarl…" at bounding box center [366, 373] width 337 height 54
paste textarea "Soft Indian cheese dumplings soaked in sweet, chilled, saffron-flavored milk."
type textarea "Soft Indian cheese dumplings soaked in sweet, chilled, saffron-flavored milk."
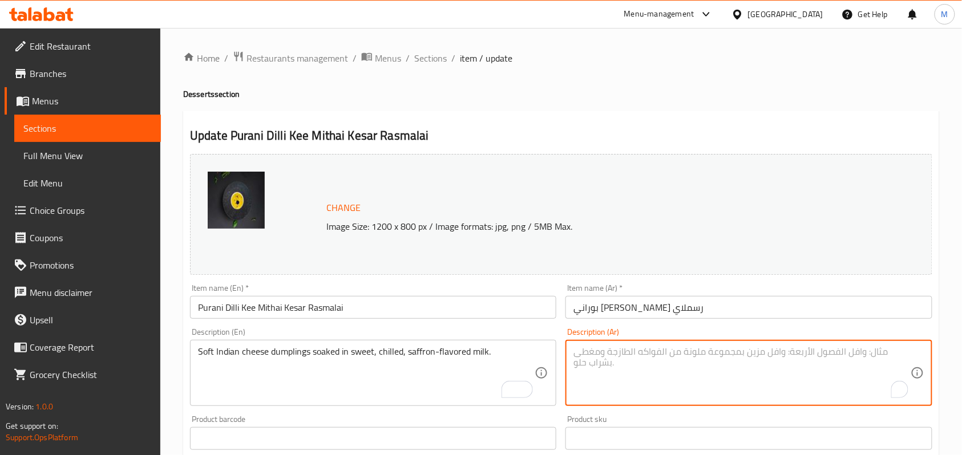
click at [672, 361] on textarea "To enrich screen reader interactions, please activate Accessibility in Grammarl…" at bounding box center [741, 373] width 337 height 54
paste textarea "فطائر الجبن الهندية الناعمة المنقوعة في حليب حلو ومبرد بنكهة الزعفران."
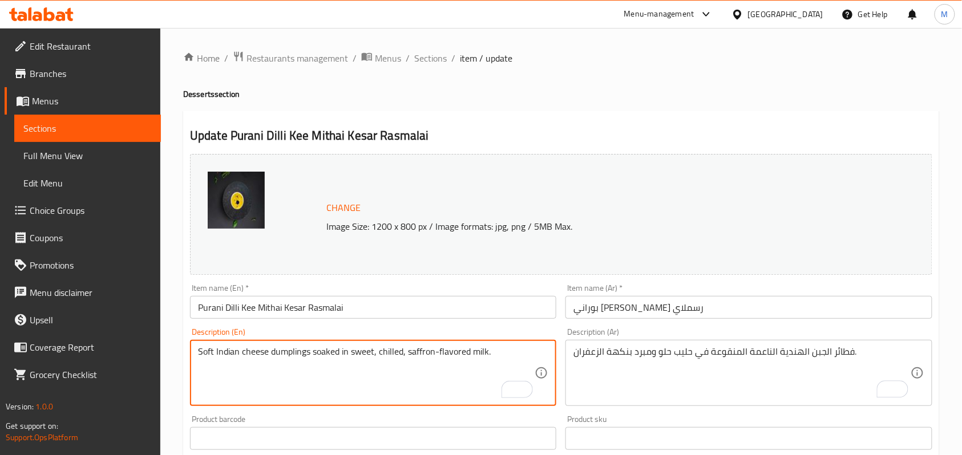
drag, startPoint x: 293, startPoint y: 350, endPoint x: 288, endPoint y: 347, distance: 5.9
click at [288, 347] on textarea "Soft Indian cheese dumplings soaked in sweet, chilled, saffron-flavored milk." at bounding box center [366, 373] width 337 height 54
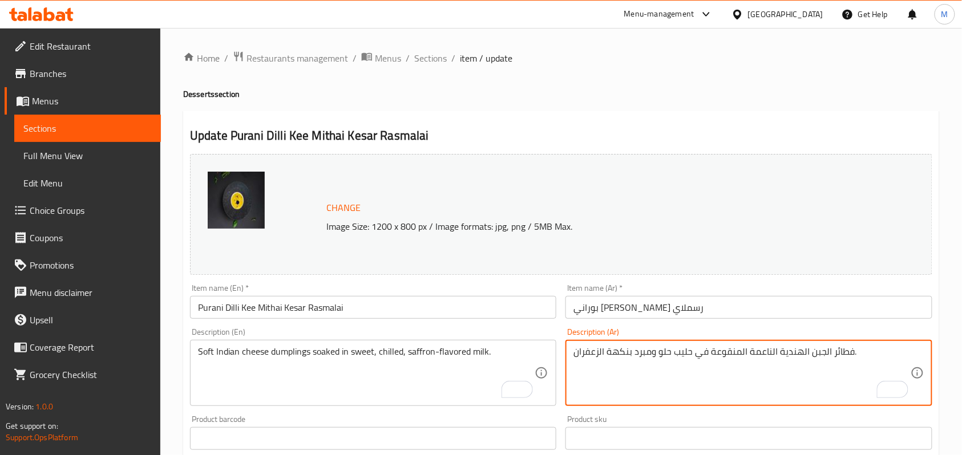
click at [844, 354] on textarea "فطائر الجبن الهندية الناعمة المنقوعة في حليب حلو ومبرد بنكهة الزعفران." at bounding box center [741, 373] width 337 height 54
paste textarea "دامبلينج"
click at [950, 305] on div "Home / Restaurants management / Menus / Sections / item / update Desserts secti…" at bounding box center [561, 425] width 802 height 795
type textarea "دامبلينج الجبن الهندية الطرية المنقوعة في حليب حلو ومبرد بنكهة الزعفران."
click at [815, 106] on div "Home / Restaurants management / Menus / Sections / item / update Desserts secti…" at bounding box center [561, 425] width 756 height 749
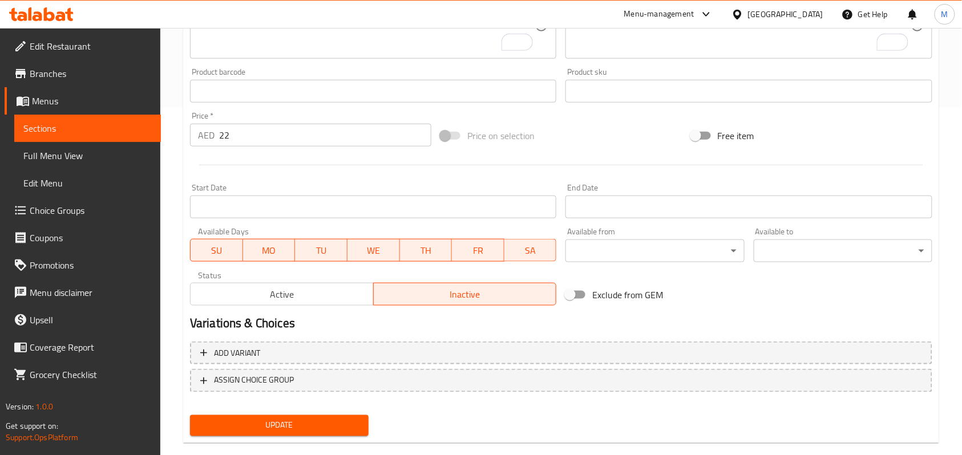
scroll to position [366, 0]
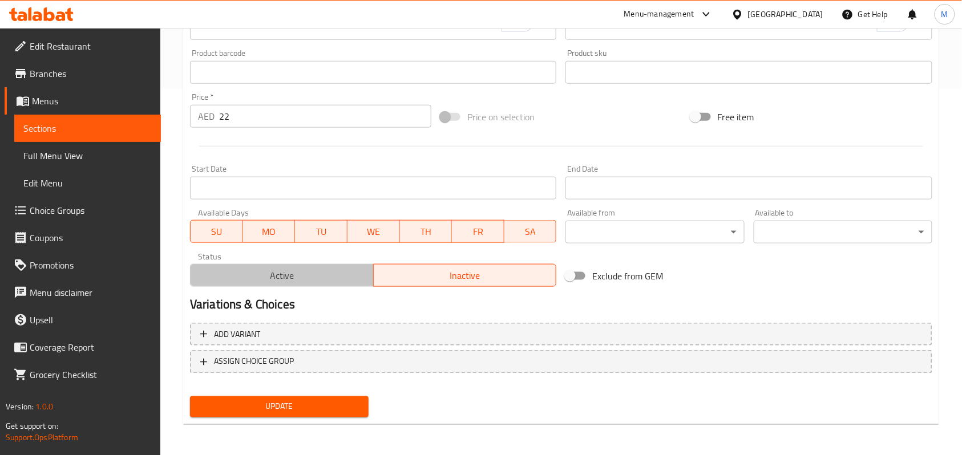
click at [316, 270] on span "Active" at bounding box center [282, 276] width 174 height 17
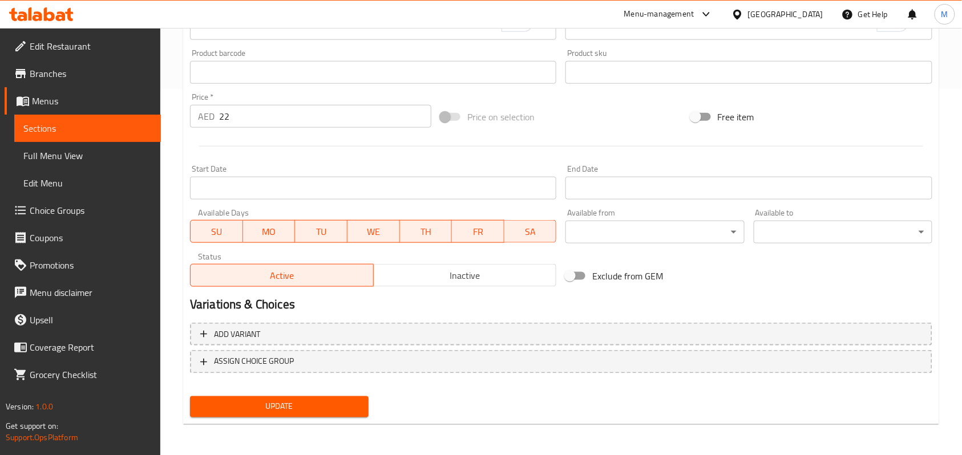
click at [274, 412] on span "Update" at bounding box center [279, 407] width 160 height 14
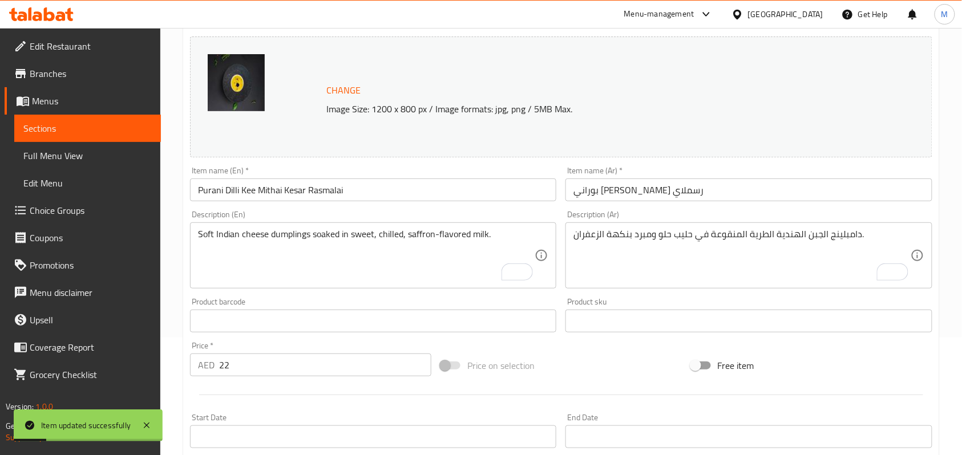
scroll to position [0, 0]
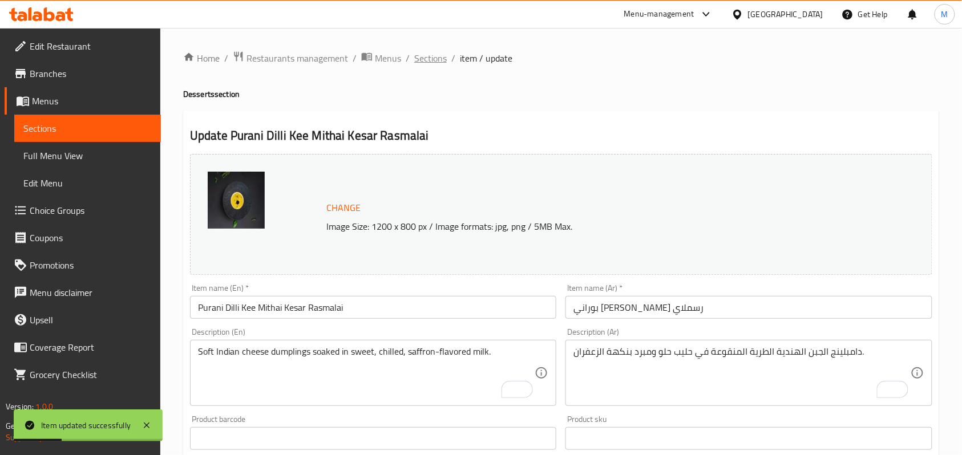
click at [433, 62] on span "Sections" at bounding box center [430, 58] width 33 height 14
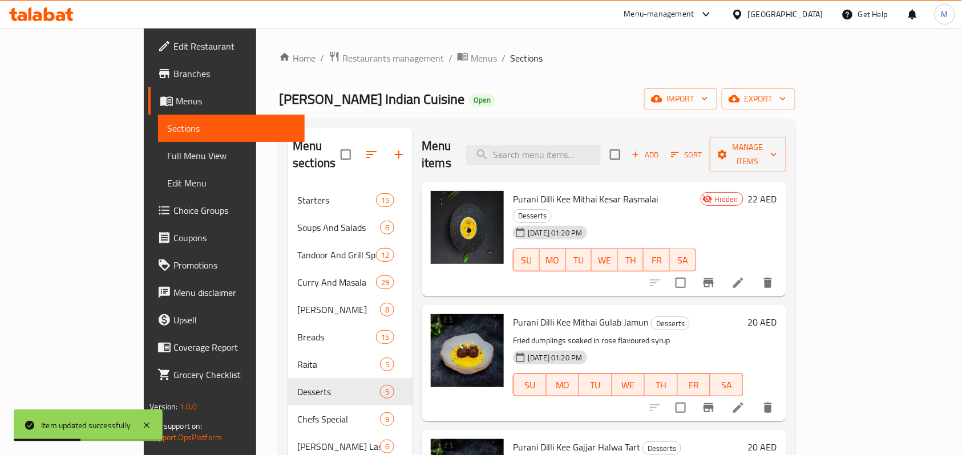
click at [641, 94] on div "[PERSON_NAME] Indian Cuisine Open import export" at bounding box center [537, 98] width 516 height 21
click at [685, 191] on h6 "Purani Dilli Kee Mithai Kesar Rasmalai Desserts" at bounding box center [604, 207] width 183 height 32
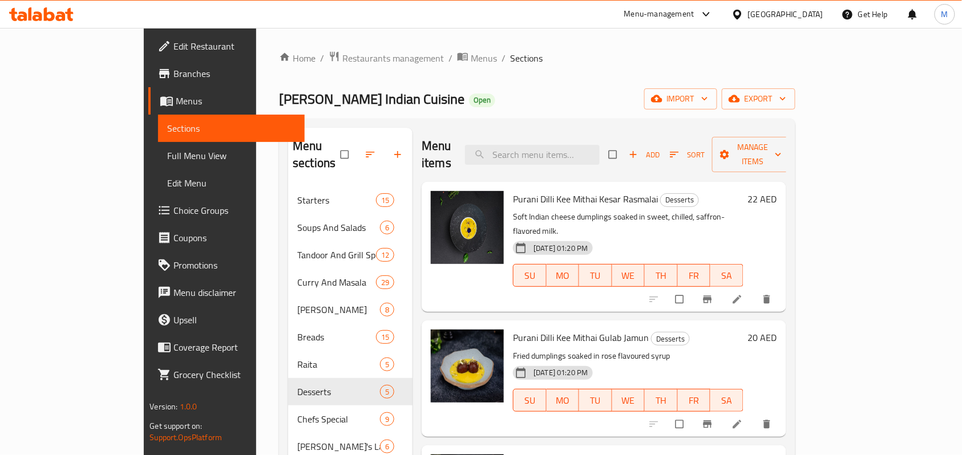
click at [603, 237] on div "02-10-2025 01:20 PM SU MO TU WE TH FR SA" at bounding box center [627, 268] width 239 height 62
click at [789, 97] on icon "button" at bounding box center [782, 98] width 11 height 11
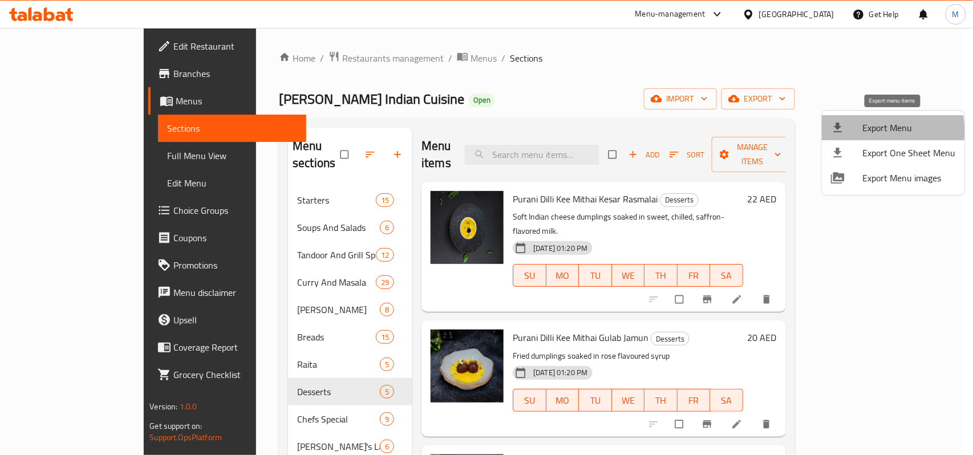
click at [872, 131] on span "Export Menu" at bounding box center [909, 128] width 93 height 14
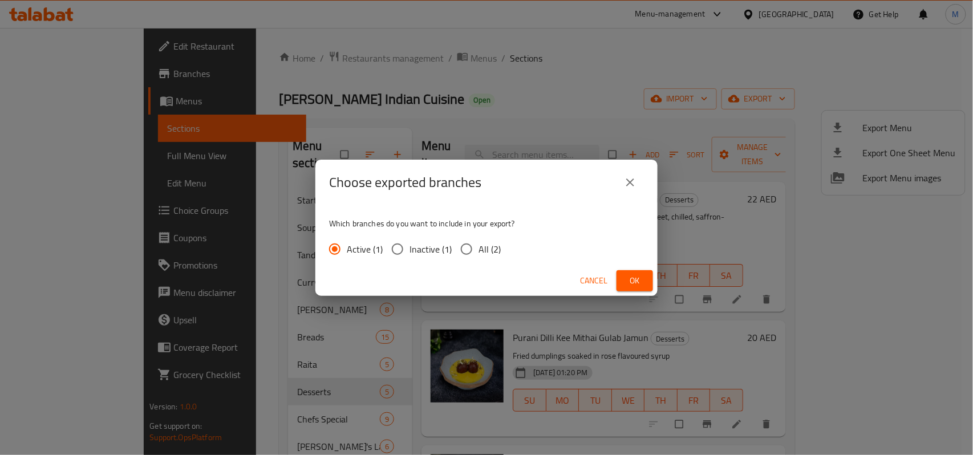
click at [468, 244] on input "All (2)" at bounding box center [467, 249] width 24 height 24
radio input "true"
click at [635, 270] on button "Ok" at bounding box center [635, 280] width 37 height 21
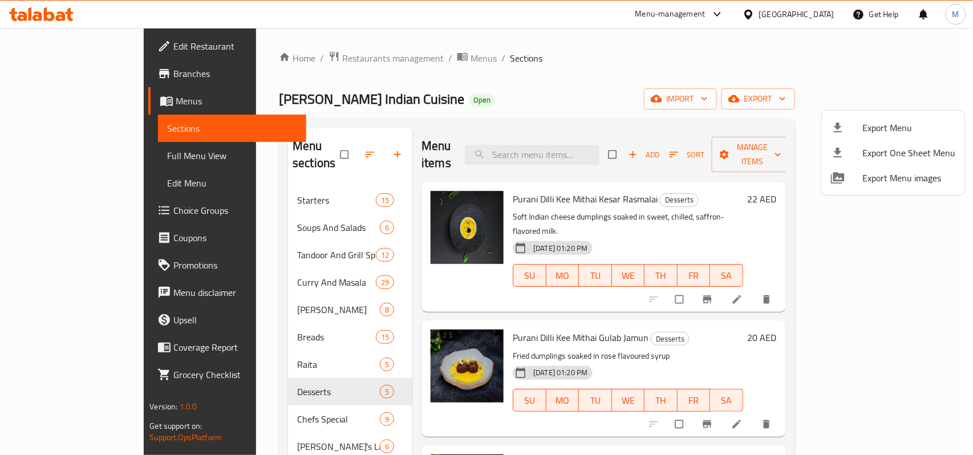
click at [579, 99] on div at bounding box center [486, 227] width 973 height 455
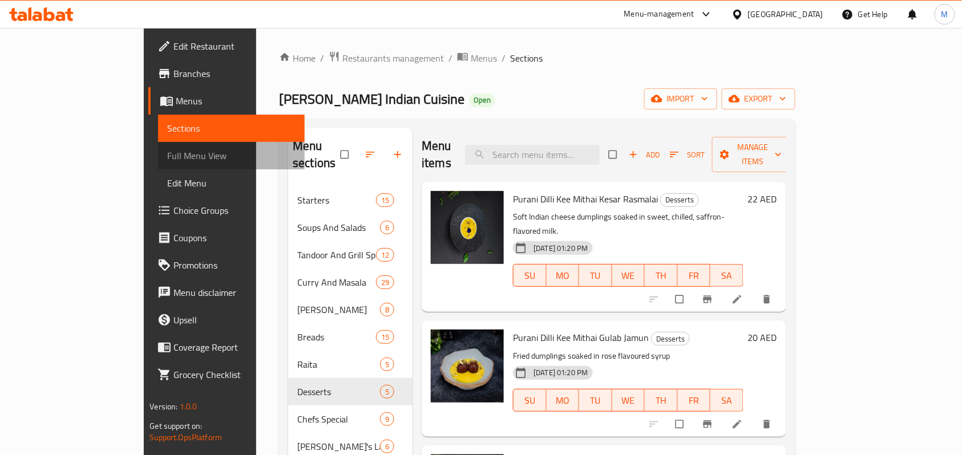
click at [167, 157] on span "Full Menu View" at bounding box center [231, 156] width 128 height 14
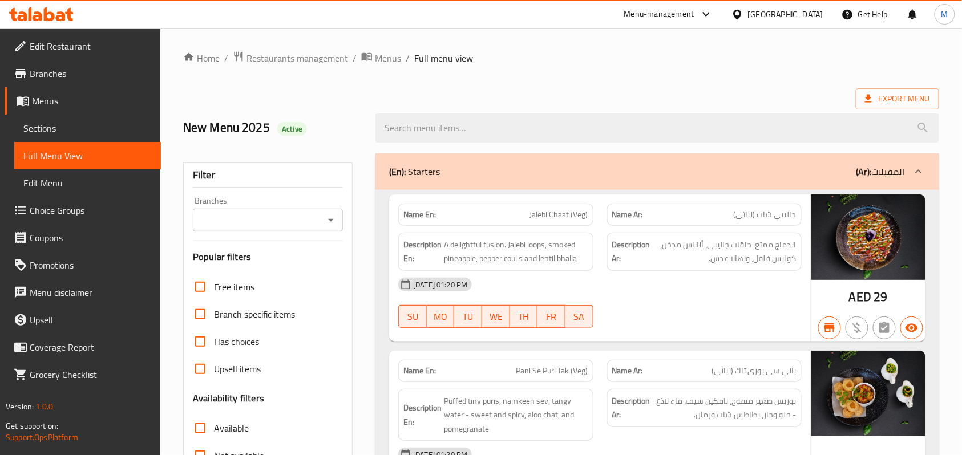
click at [681, 276] on div "[DATE] 01:20 PM" at bounding box center [599, 284] width 417 height 27
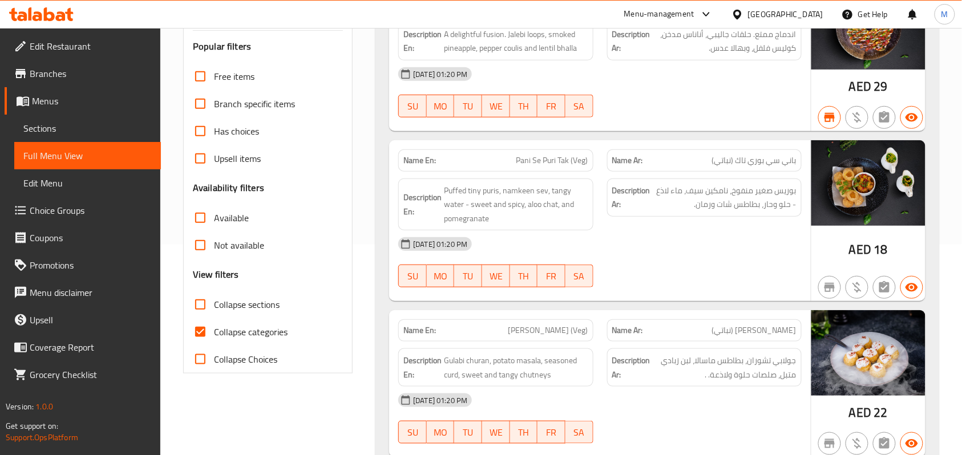
scroll to position [380, 0]
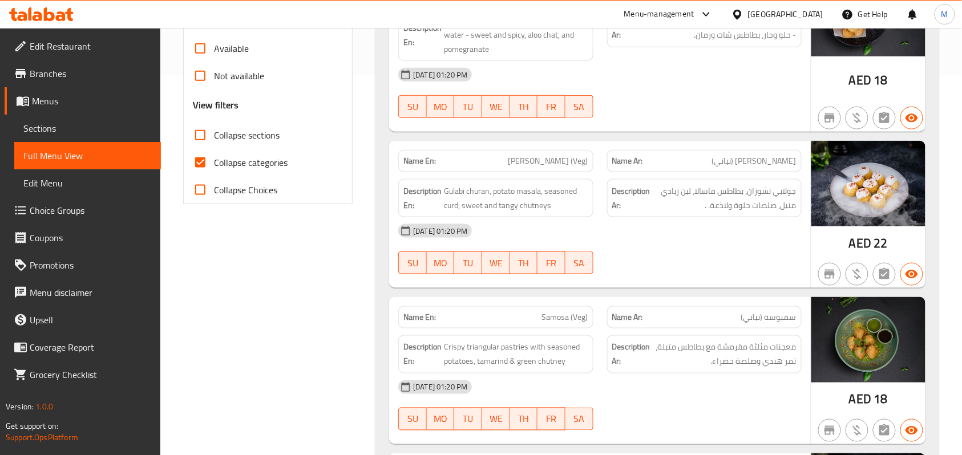
click at [233, 169] on span "Collapse categories" at bounding box center [251, 163] width 74 height 14
click at [214, 171] on input "Collapse categories" at bounding box center [200, 162] width 27 height 27
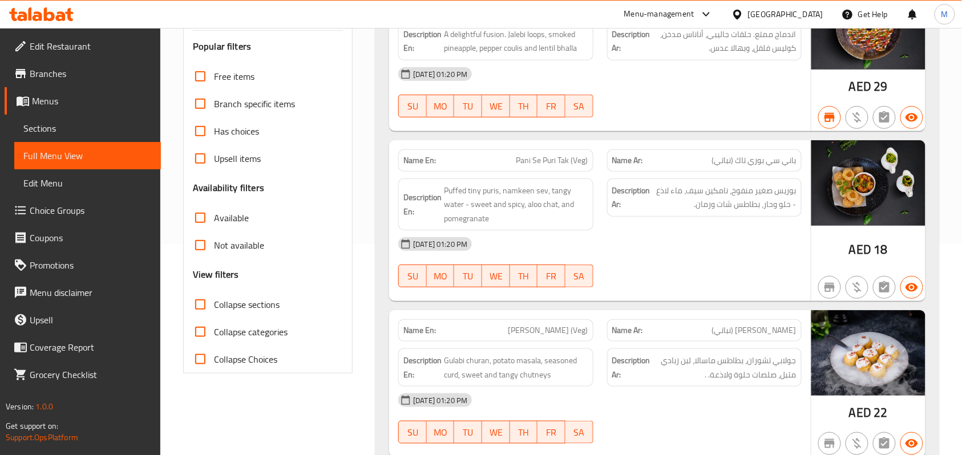
scroll to position [456, 0]
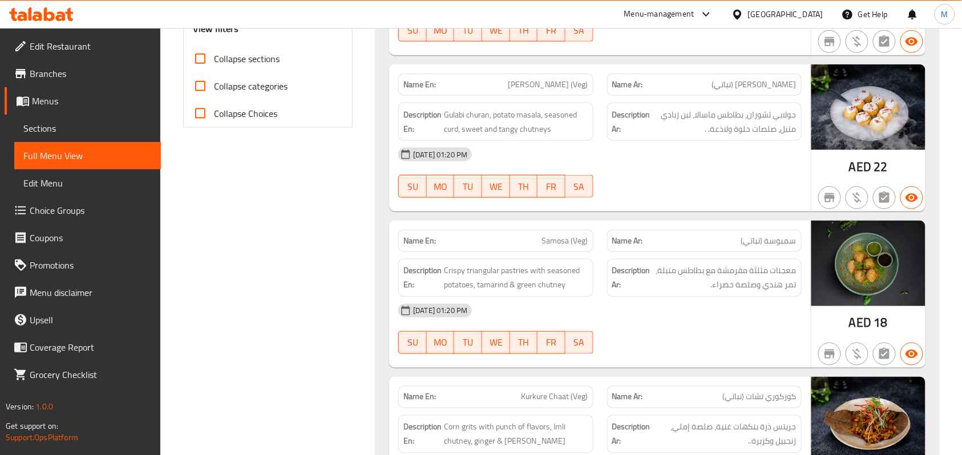
click at [234, 81] on span "Collapse categories" at bounding box center [251, 86] width 74 height 14
click at [214, 81] on input "Collapse categories" at bounding box center [200, 85] width 27 height 27
checkbox input "true"
click at [243, 60] on span "Collapse sections" at bounding box center [247, 59] width 66 height 14
click at [214, 60] on input "Collapse sections" at bounding box center [200, 58] width 27 height 27
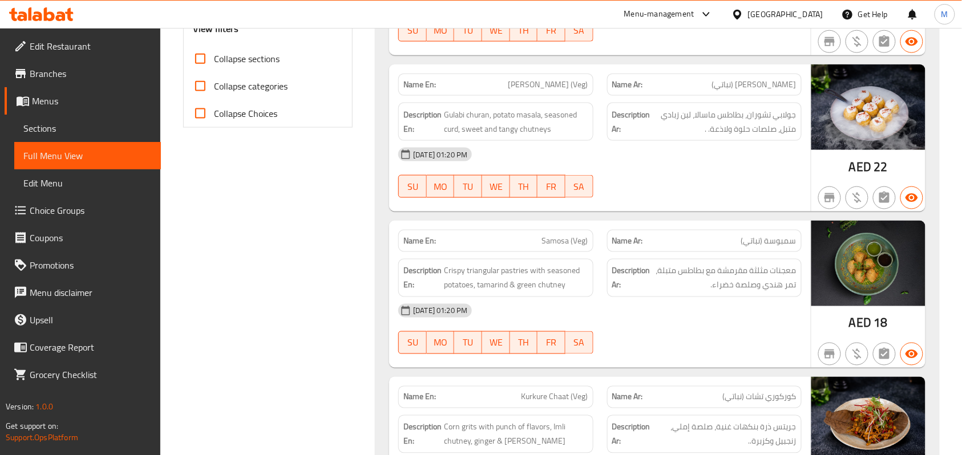
checkbox input "true"
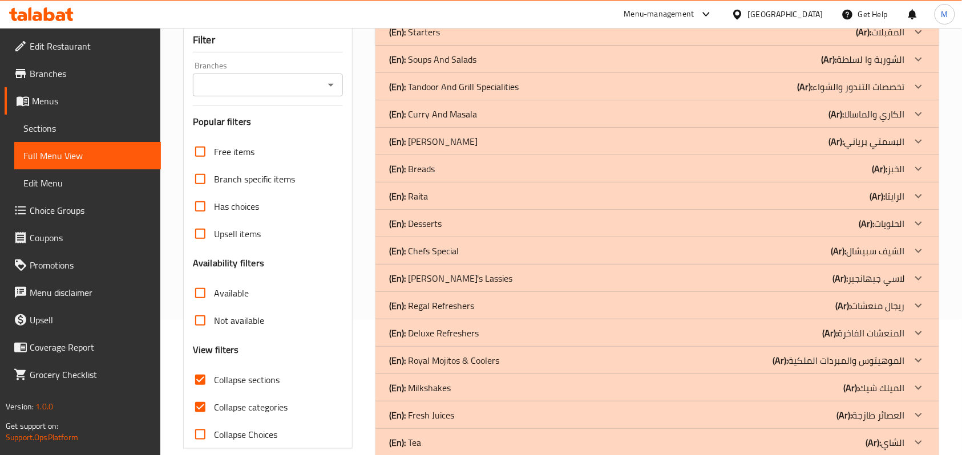
scroll to position [62, 0]
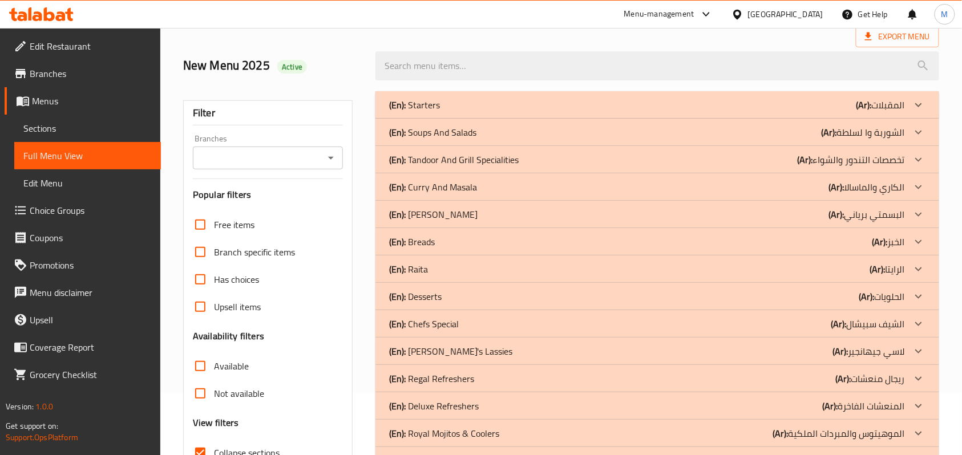
click at [524, 300] on div "(En): Desserts (Ar): الحلويات" at bounding box center [647, 297] width 516 height 14
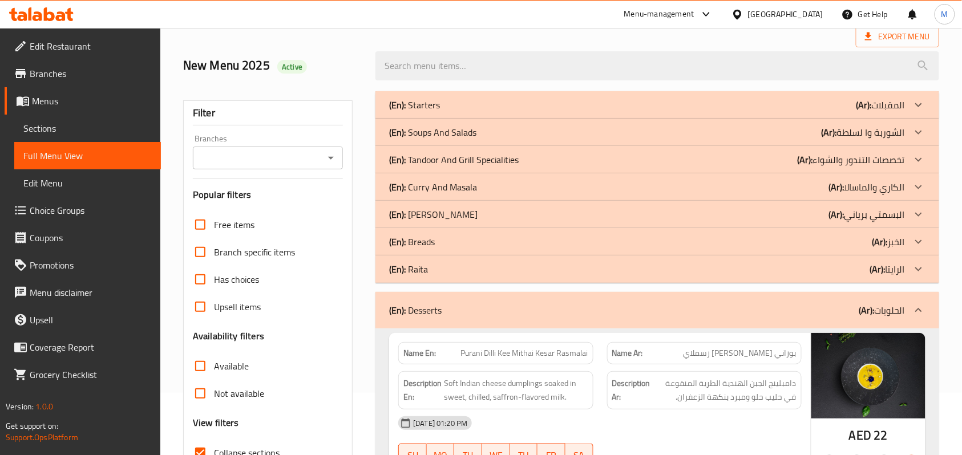
click at [639, 366] on div "Description Ar: دامبلينج الجبن الهندية الطرية المنقوعة في حليب حلو ومبرد بنكهة …" at bounding box center [704, 391] width 208 height 52
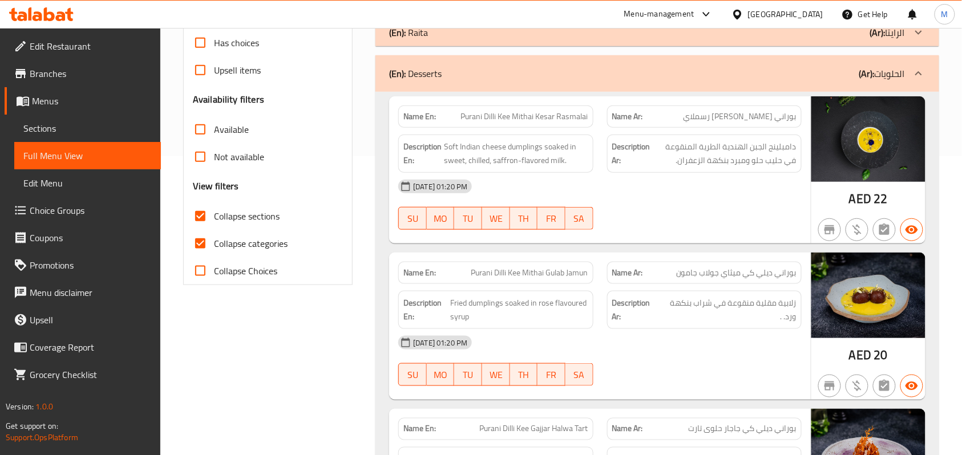
scroll to position [274, 0]
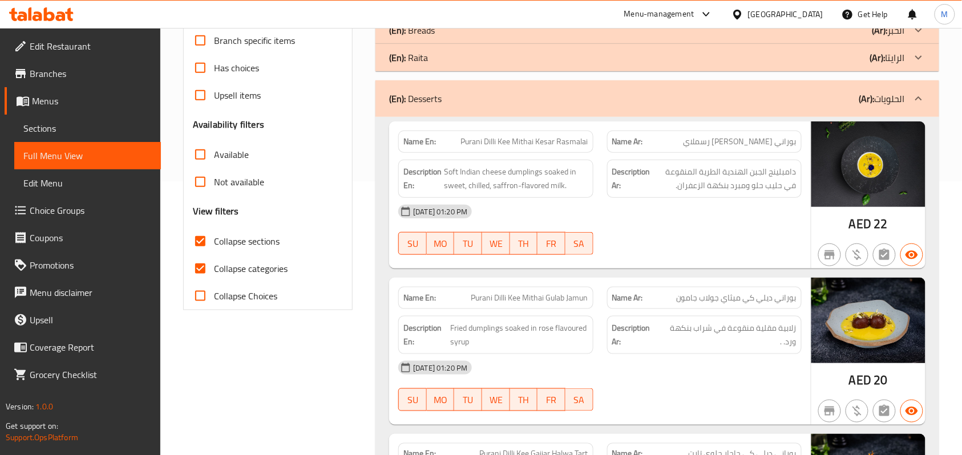
click at [712, 235] on div "02-10-2025 01:20 PM SU MO TU WE TH FR SA" at bounding box center [599, 230] width 417 height 64
click at [690, 207] on div "[DATE] 01:20 PM" at bounding box center [599, 211] width 417 height 27
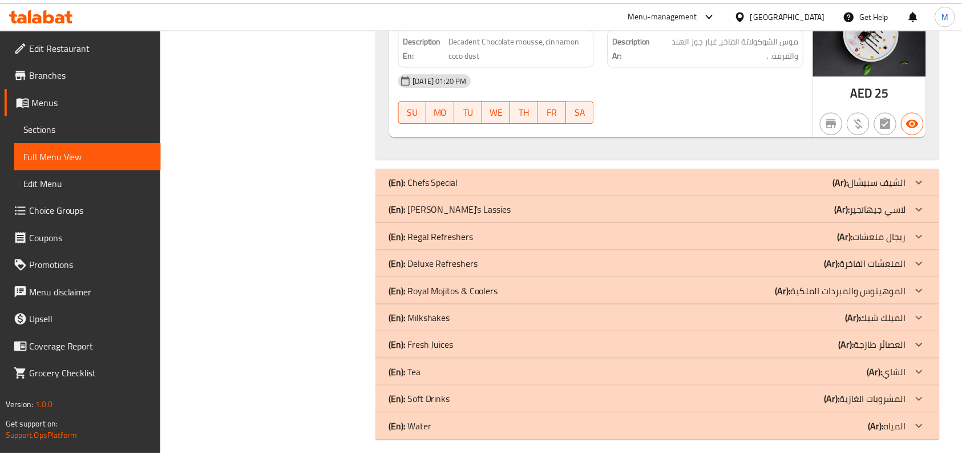
scroll to position [0, 0]
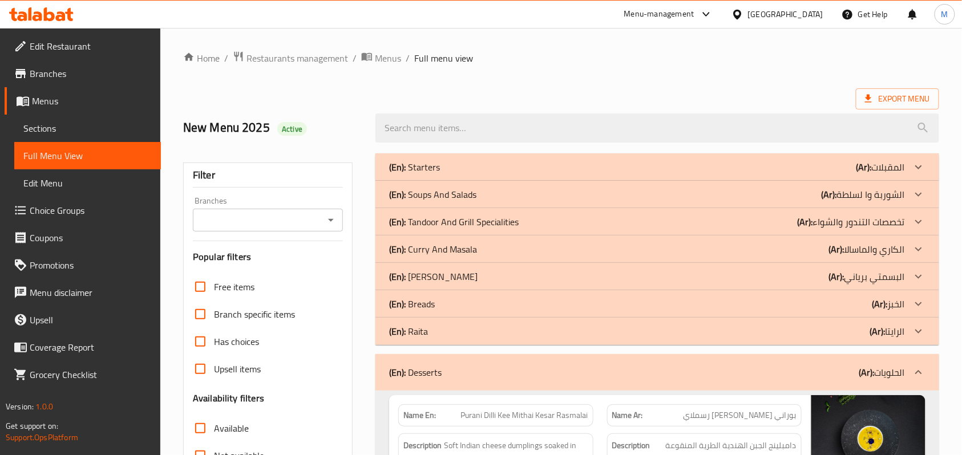
click at [312, 58] on span "Restaurants management" at bounding box center [298, 58] width 102 height 14
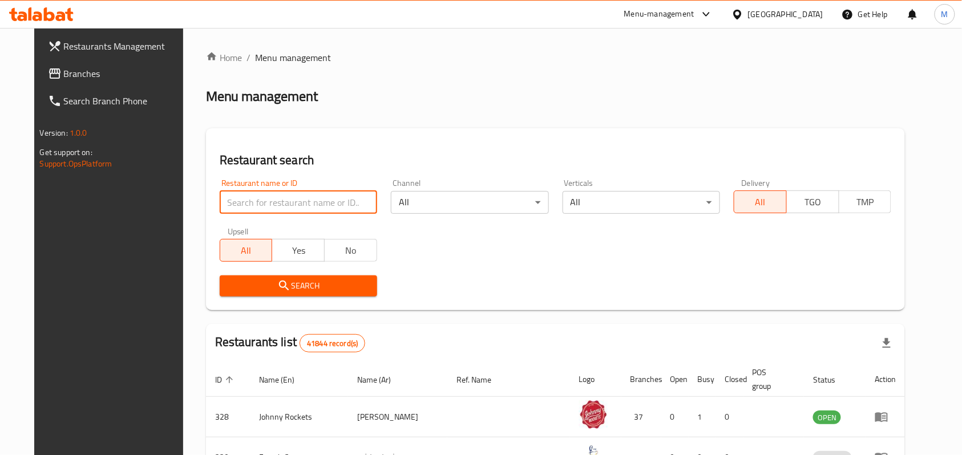
click at [324, 195] on input "search" at bounding box center [298, 202] width 157 height 23
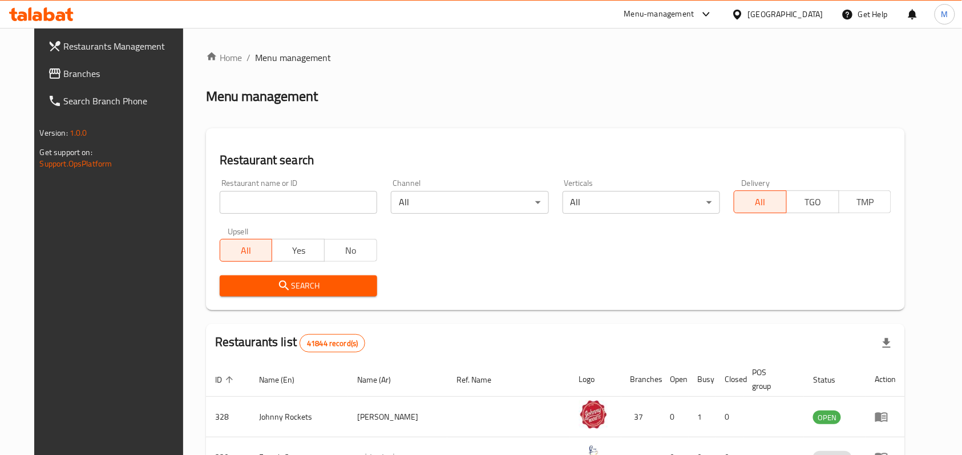
click at [754, 14] on div "[GEOGRAPHIC_DATA]" at bounding box center [785, 14] width 75 height 13
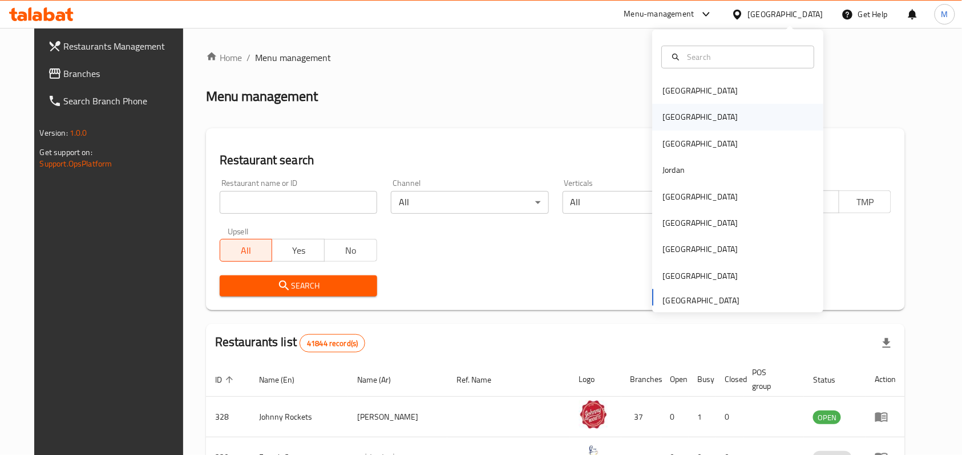
click at [668, 119] on div "Egypt" at bounding box center [699, 117] width 75 height 13
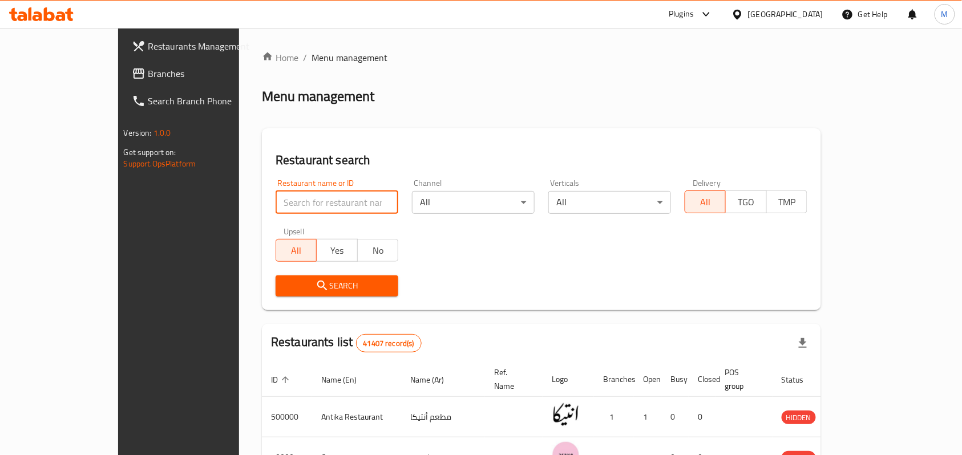
click at [276, 195] on input "search" at bounding box center [337, 202] width 123 height 23
paste input "704908"
type input "704908"
click button "Search" at bounding box center [337, 286] width 123 height 21
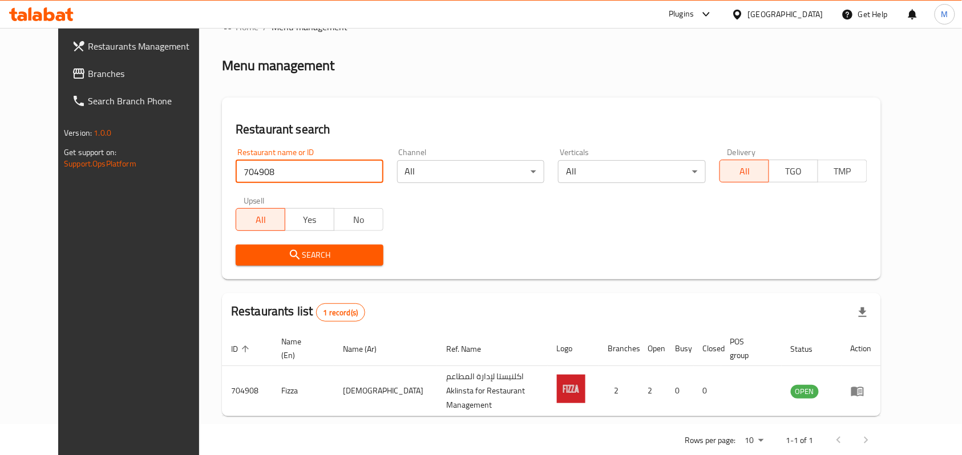
scroll to position [44, 0]
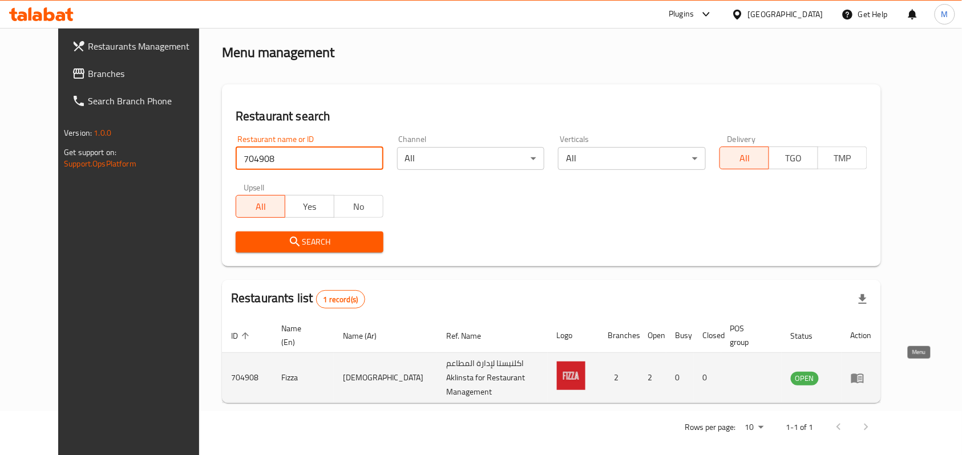
click at [864, 374] on icon "enhanced table" at bounding box center [857, 379] width 13 height 10
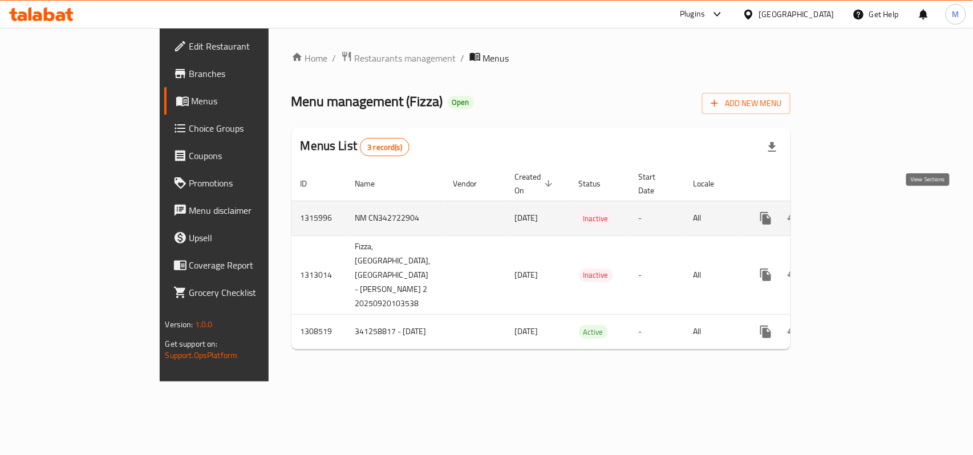
click at [855, 212] on icon "enhanced table" at bounding box center [849, 219] width 14 height 14
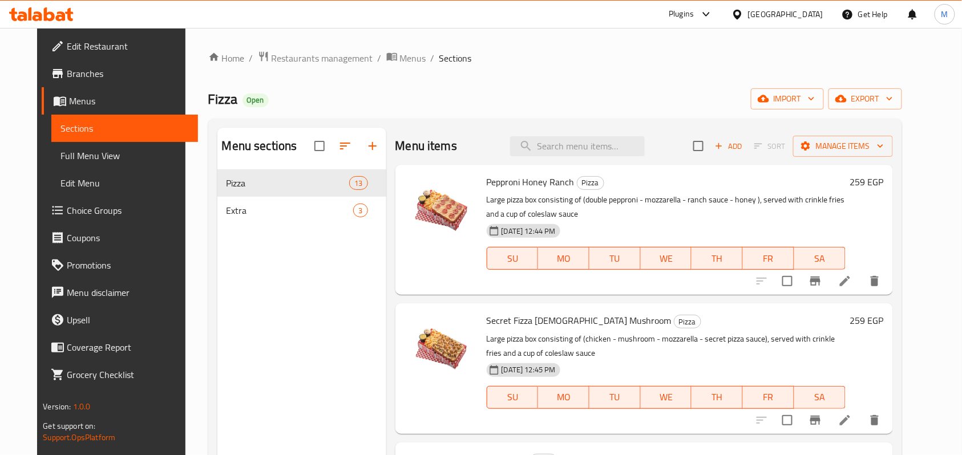
click at [627, 87] on div "Home / Restaurants management / Menus / Sections Fizza Open import export Menu …" at bounding box center [555, 322] width 694 height 542
click at [84, 154] on span "Full Menu View" at bounding box center [124, 156] width 128 height 14
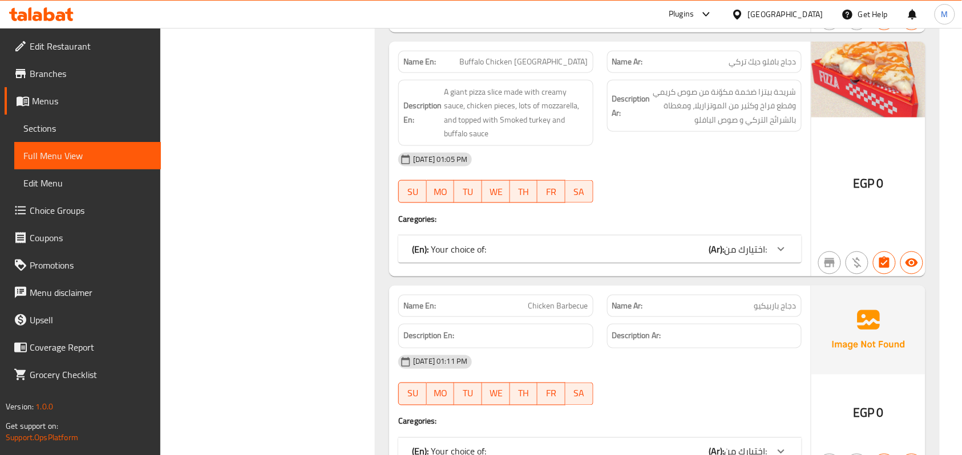
scroll to position [1974, 0]
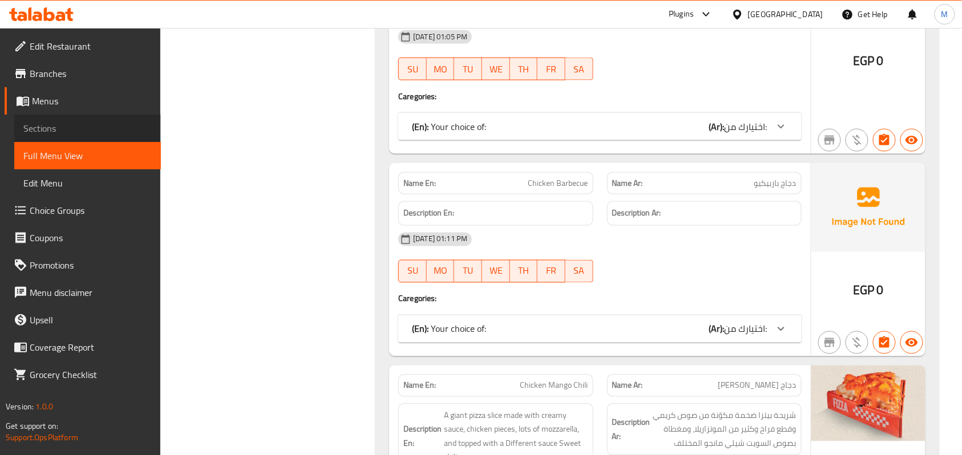
click at [46, 131] on span "Sections" at bounding box center [87, 129] width 128 height 14
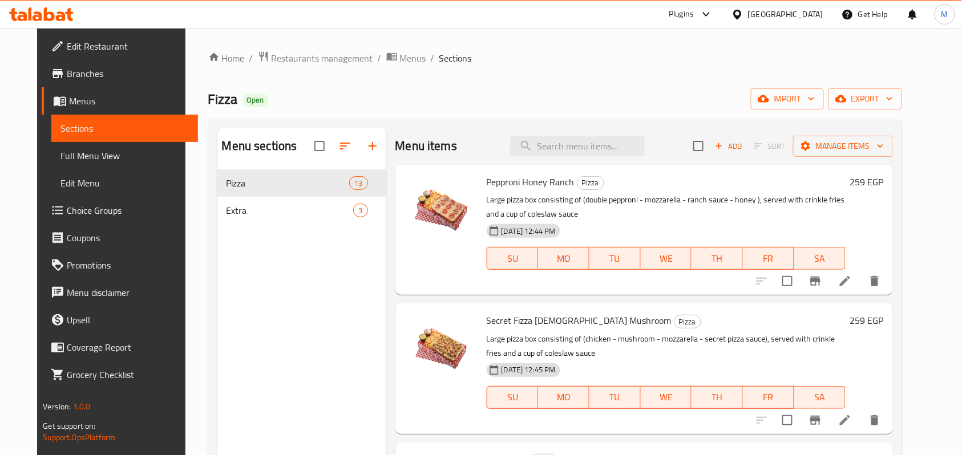
click at [78, 151] on span "Full Menu View" at bounding box center [124, 156] width 128 height 14
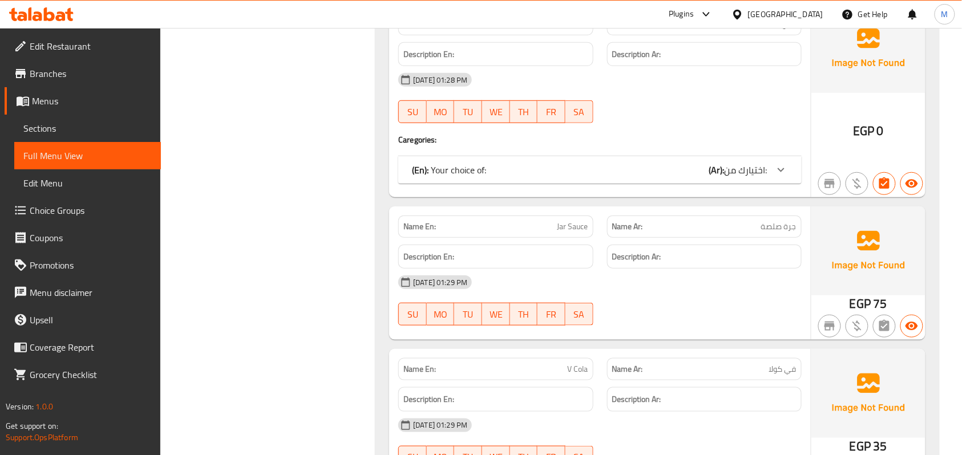
scroll to position [3191, 0]
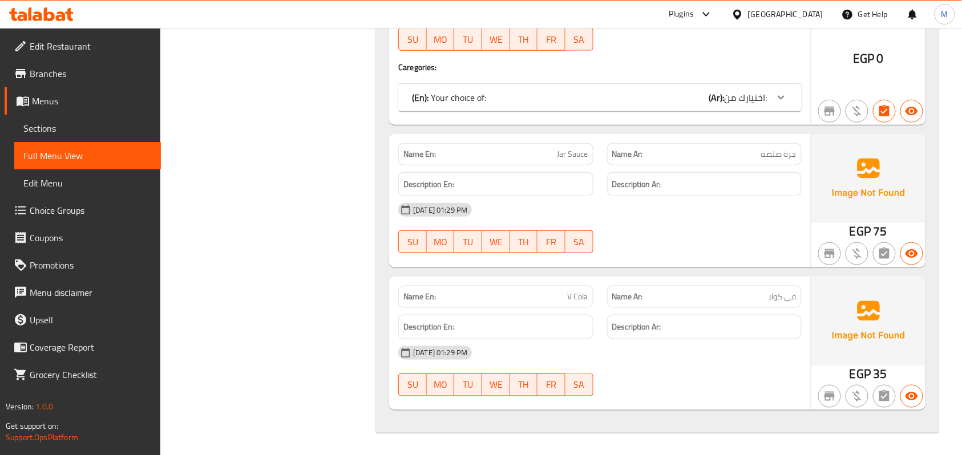
click at [710, 224] on div "06-10-2025 01:29 PM SU MO TU WE TH FR SA" at bounding box center [599, 228] width 417 height 64
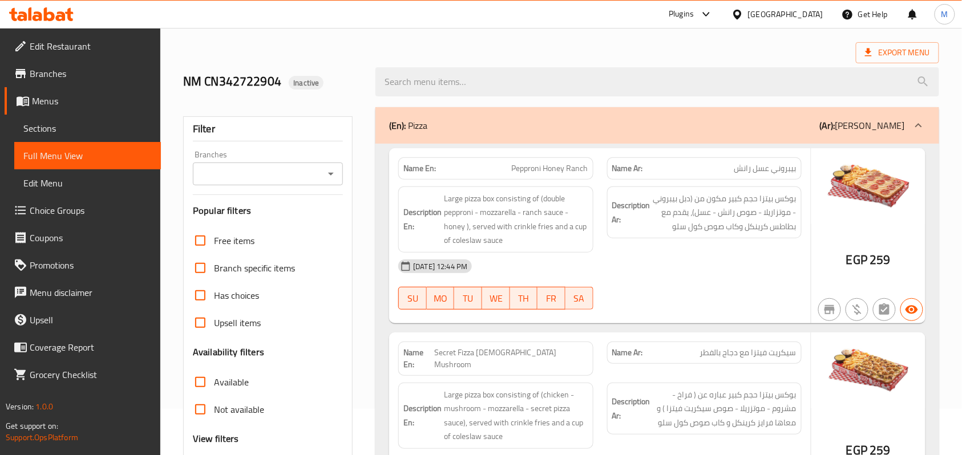
scroll to position [0, 0]
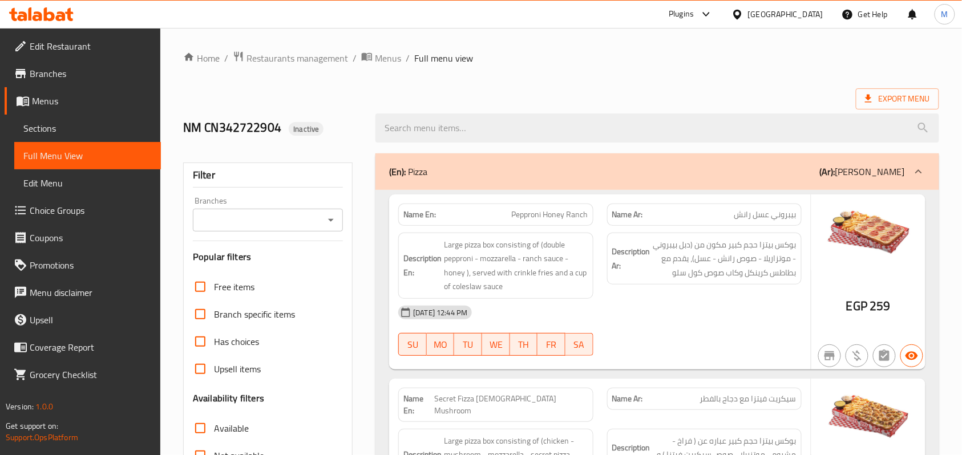
click at [462, 98] on div "Export Menu" at bounding box center [561, 98] width 756 height 21
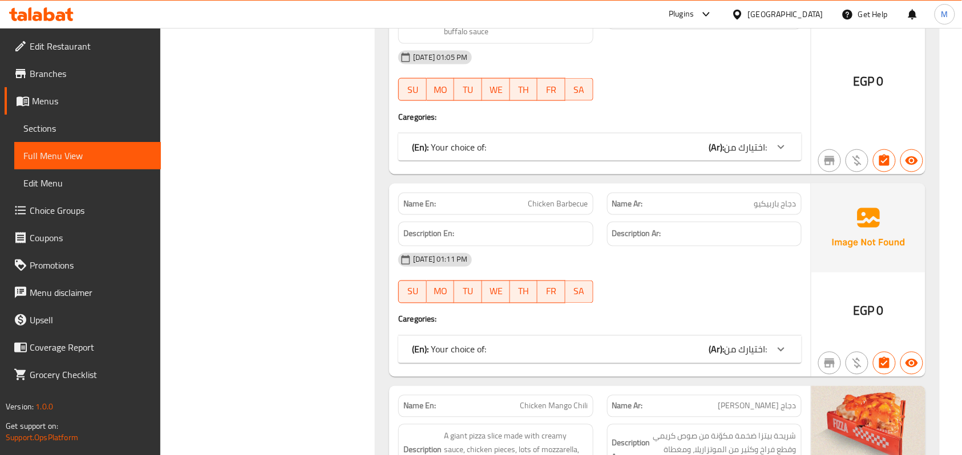
scroll to position [1822, 0]
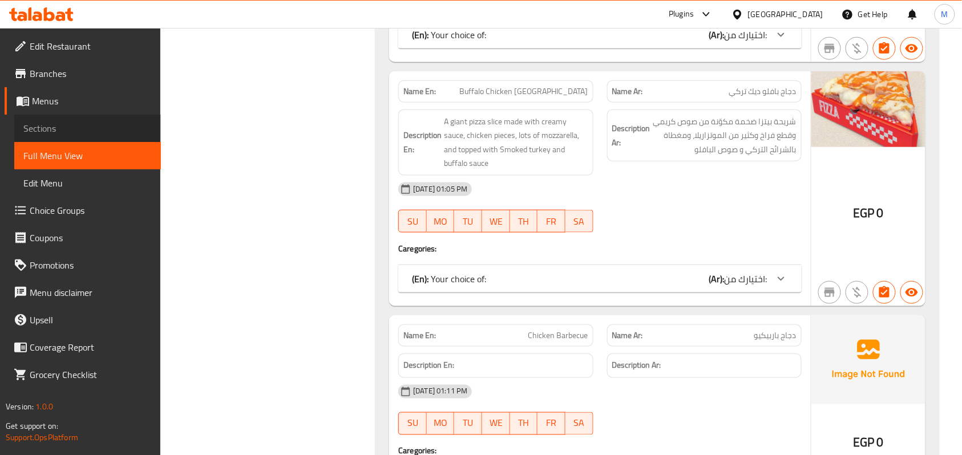
click at [74, 133] on span "Sections" at bounding box center [87, 129] width 128 height 14
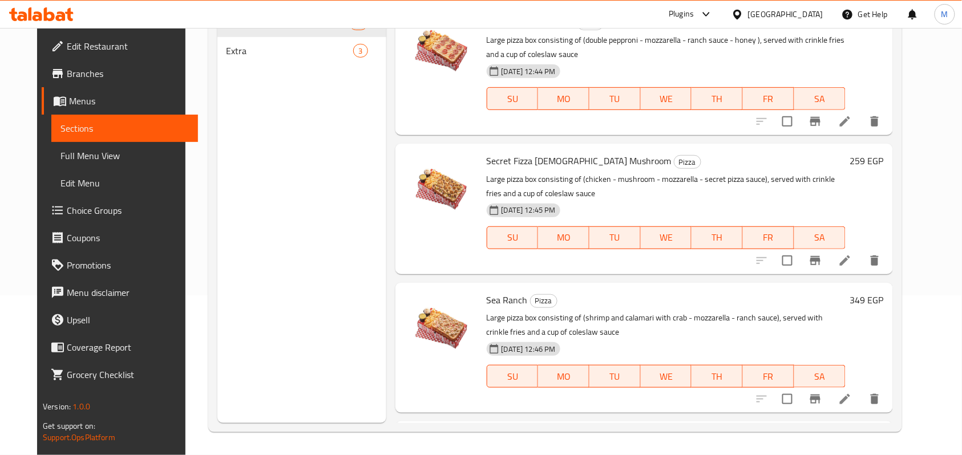
scroll to position [8, 0]
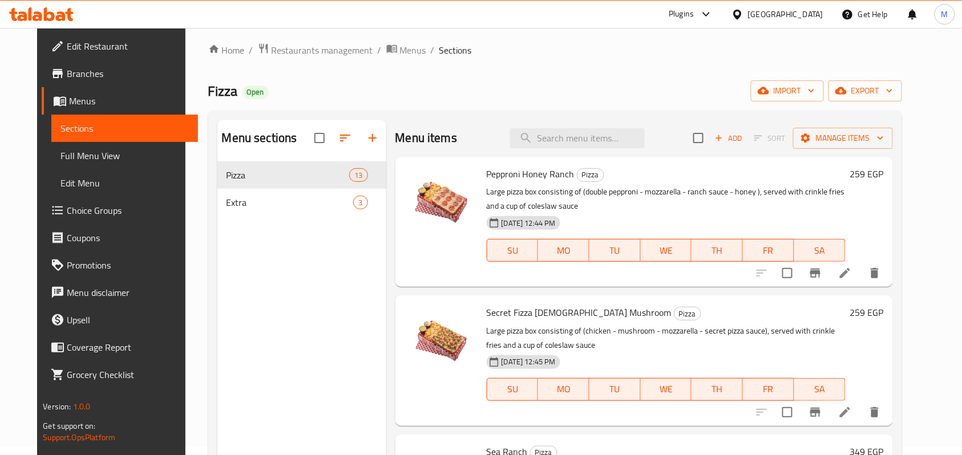
drag, startPoint x: 78, startPoint y: 156, endPoint x: 131, endPoint y: 157, distance: 53.1
click at [78, 156] on span "Full Menu View" at bounding box center [124, 156] width 128 height 14
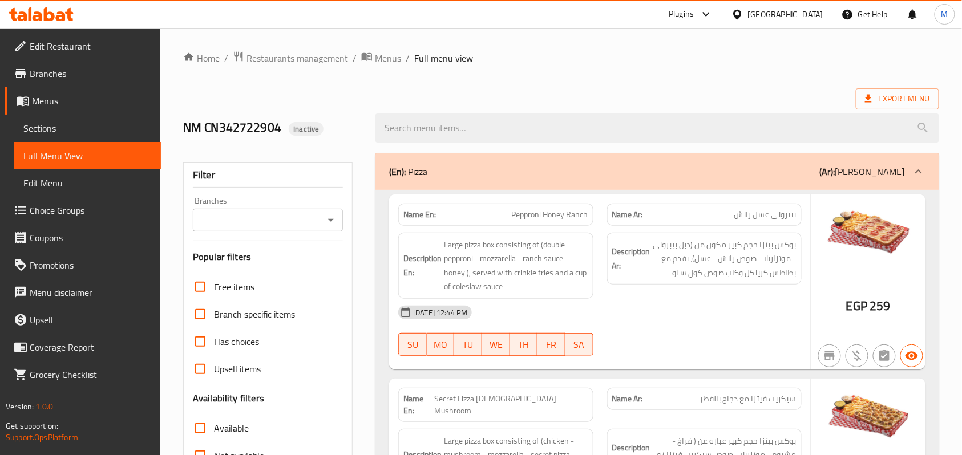
click at [528, 64] on ol "Home / Restaurants management / Menus / Full menu view" at bounding box center [561, 58] width 756 height 15
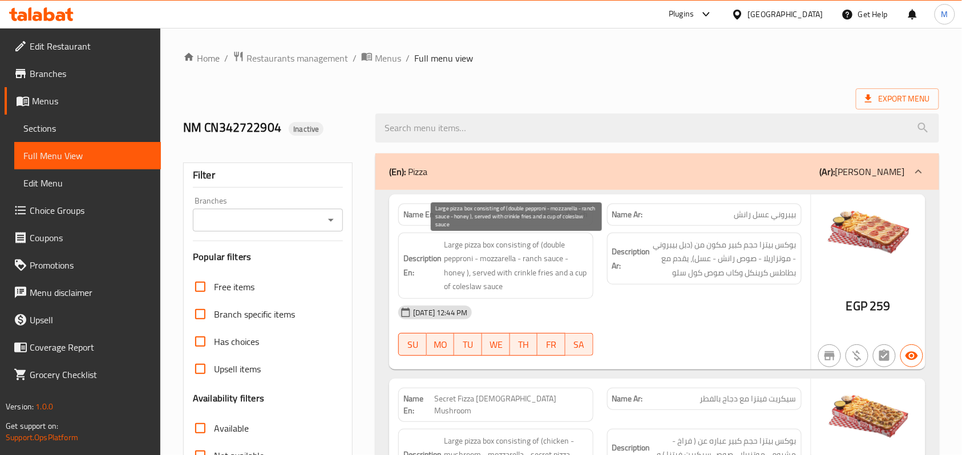
click at [576, 252] on span "Large pizza box consisting of (double pepproni - mozzarella - ranch sauce - hon…" at bounding box center [516, 266] width 144 height 56
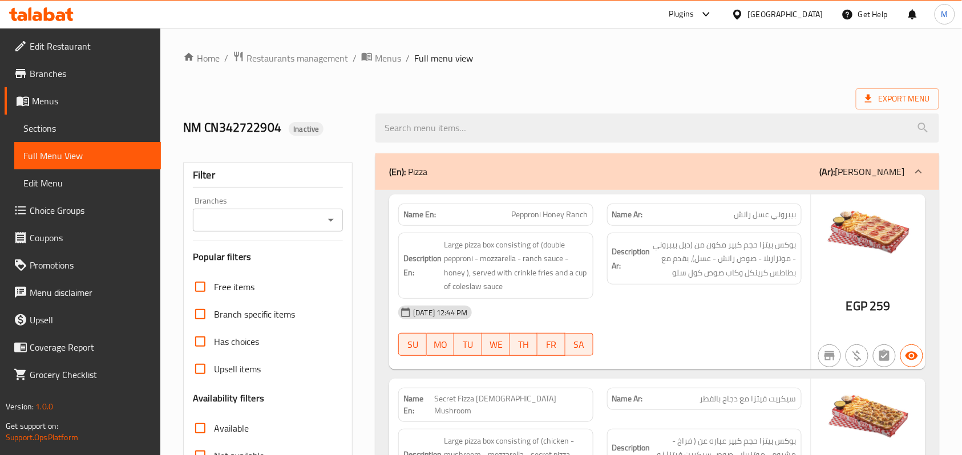
click at [916, 94] on span "Export Menu" at bounding box center [897, 99] width 65 height 14
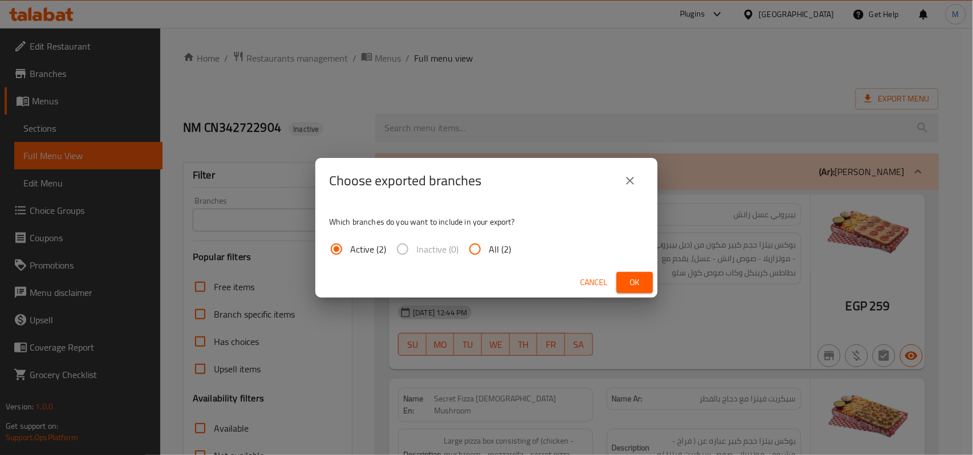
click at [471, 247] on input "All (2)" at bounding box center [475, 249] width 27 height 27
radio input "true"
click at [646, 283] on button "Ok" at bounding box center [635, 282] width 37 height 21
